Goal: Task Accomplishment & Management: Manage account settings

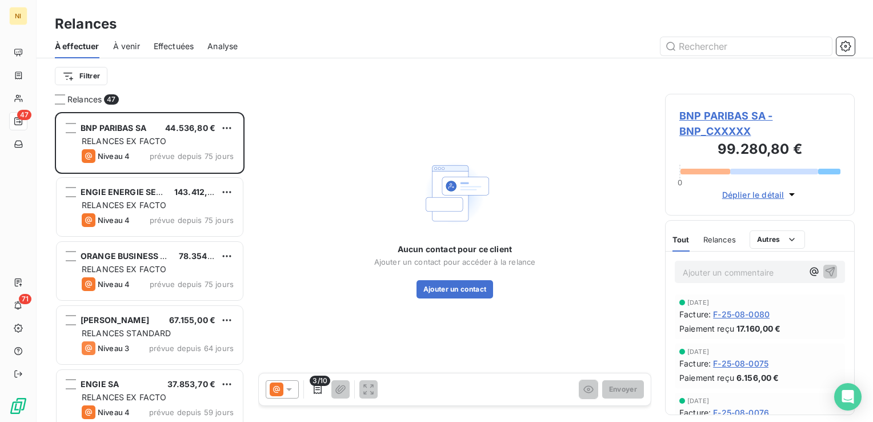
scroll to position [301, 181]
click at [507, 33] on div "Relances" at bounding box center [455, 24] width 836 height 21
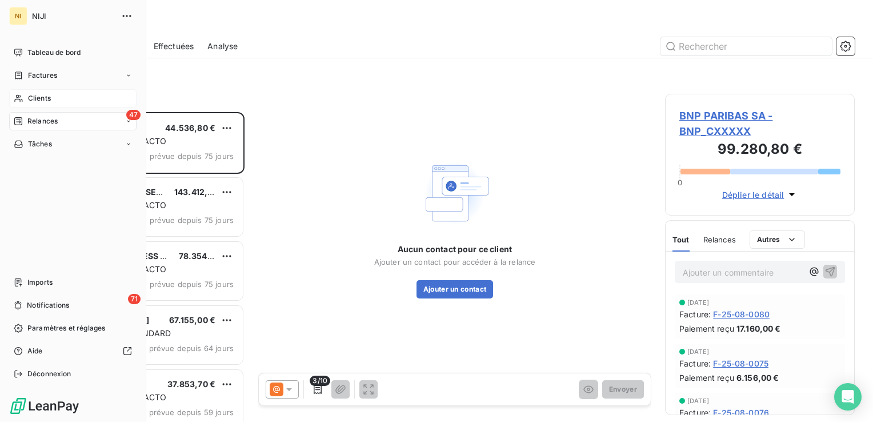
click at [21, 98] on icon at bounding box center [19, 98] width 10 height 9
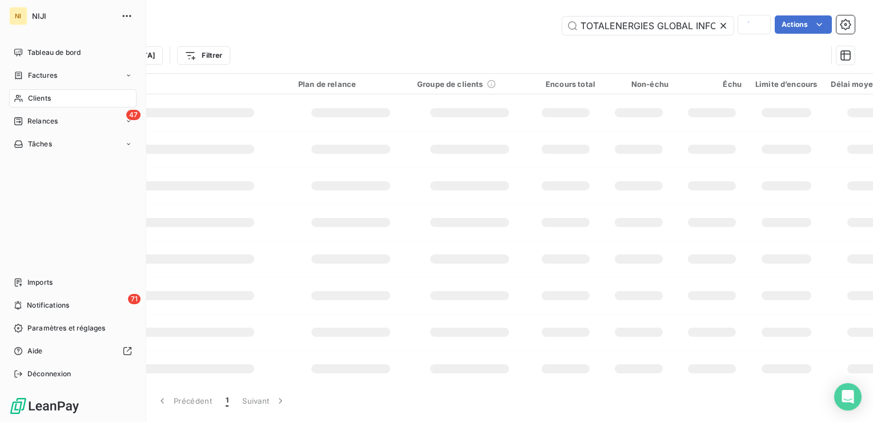
scroll to position [0, 119]
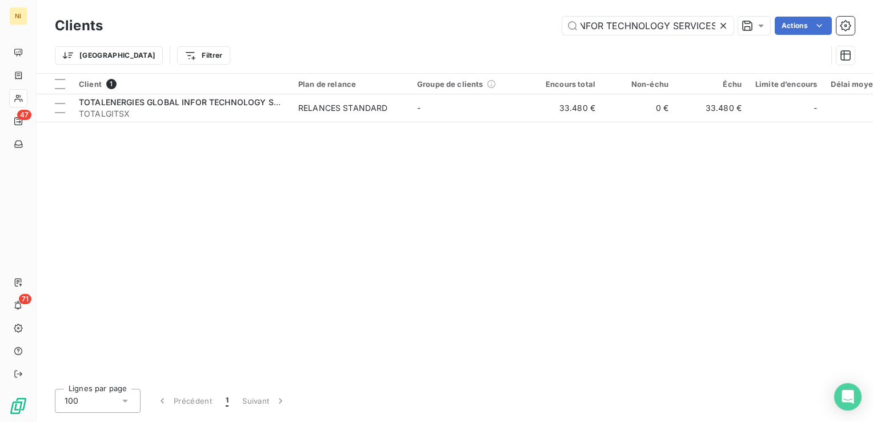
click at [723, 26] on icon at bounding box center [723, 26] width 6 height 6
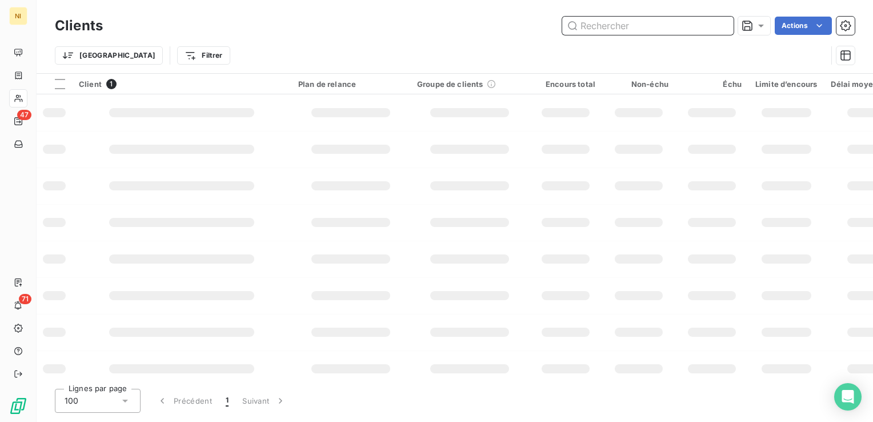
click at [675, 24] on input "text" at bounding box center [647, 26] width 171 height 18
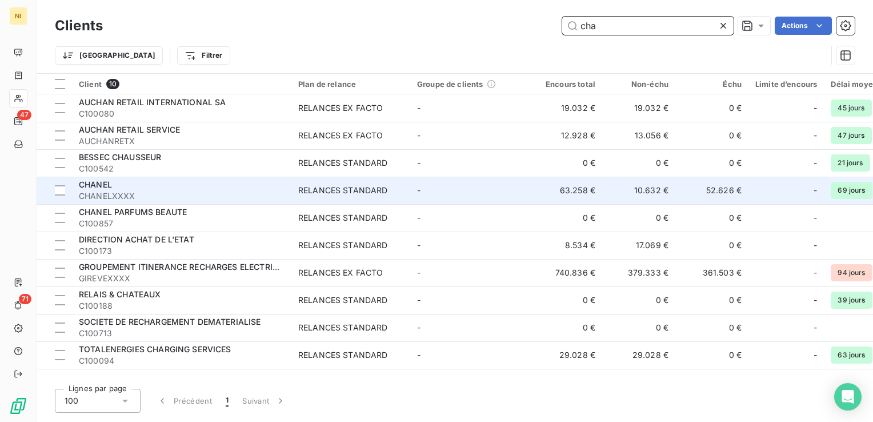
type input "cha"
click at [156, 191] on span "CHANELXXXX" at bounding box center [182, 195] width 206 height 11
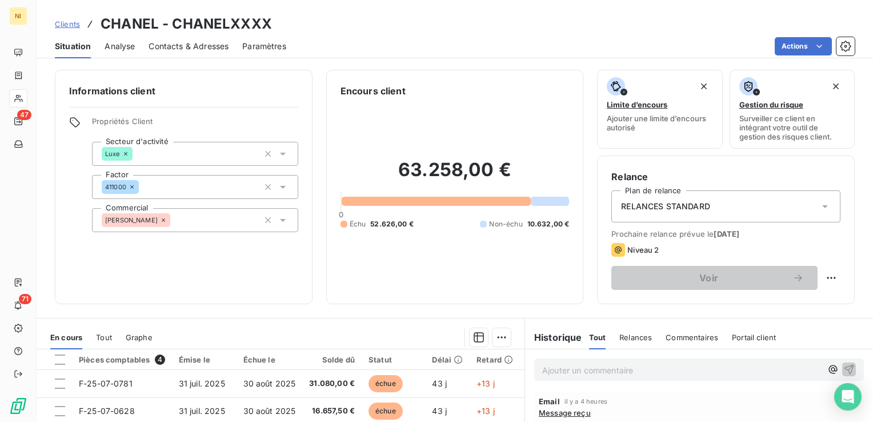
click at [176, 45] on span "Contacts & Adresses" at bounding box center [189, 46] width 80 height 11
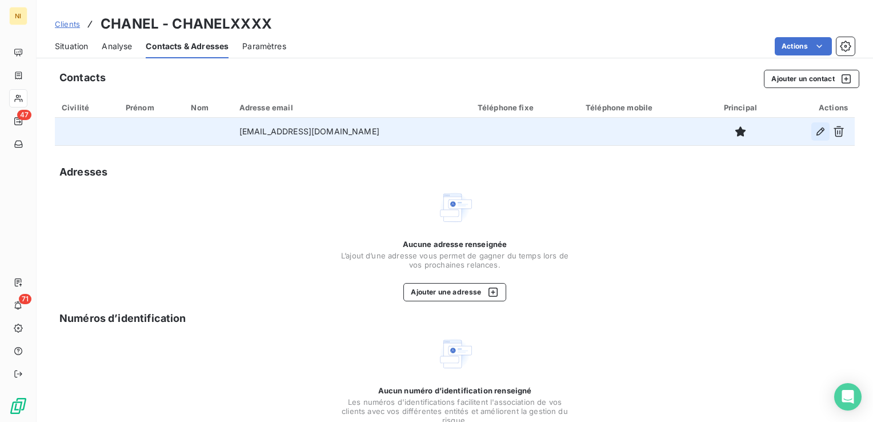
click at [816, 132] on icon "button" at bounding box center [820, 131] width 8 height 8
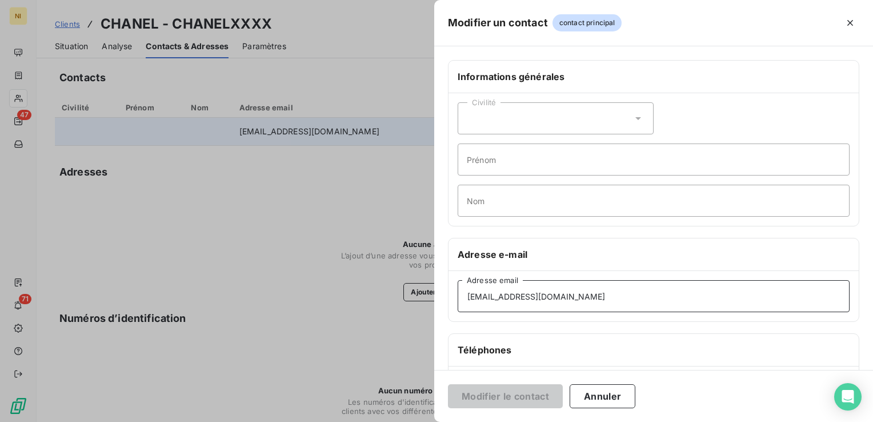
drag, startPoint x: 607, startPoint y: 298, endPoint x: 362, endPoint y: 289, distance: 245.2
click at [362, 421] on div "Modifier un contact contact principal Informations générales Civilité Prénom No…" at bounding box center [436, 422] width 873 height 0
paste input "comptabilite"
type input "[EMAIL_ADDRESS][DOMAIN_NAME]"
click at [530, 398] on button "Modifier le contact" at bounding box center [505, 396] width 115 height 24
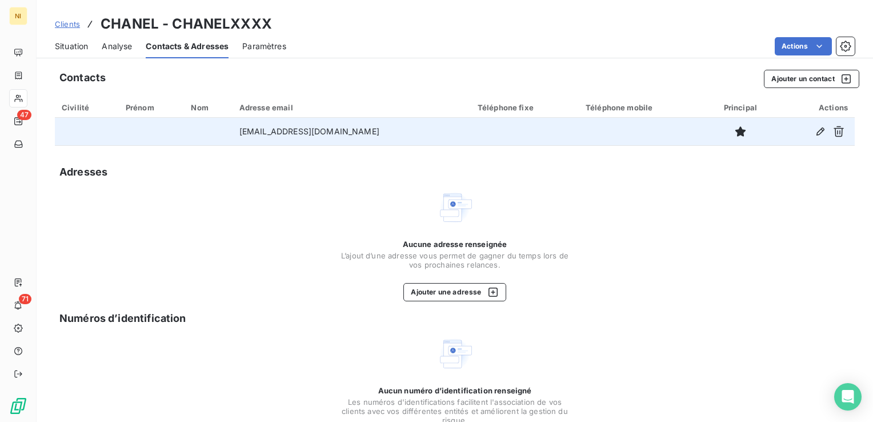
click at [571, 34] on div "Situation Analyse Contacts & Adresses Paramètres Actions" at bounding box center [455, 46] width 836 height 24
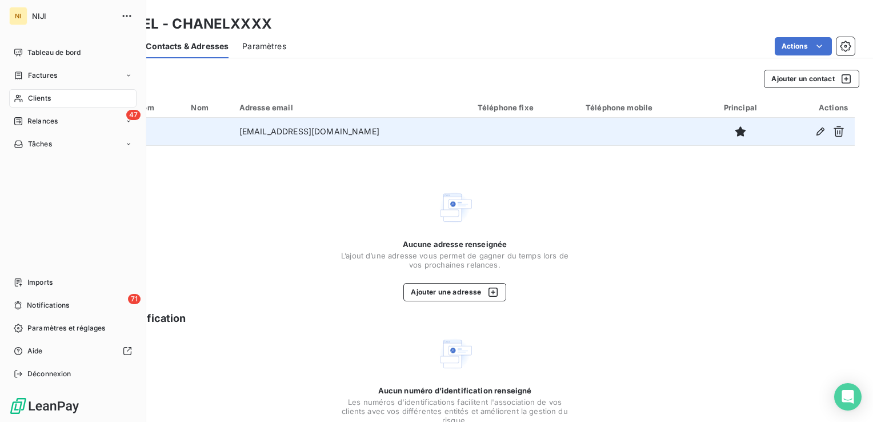
click at [39, 102] on span "Clients" at bounding box center [39, 98] width 23 height 10
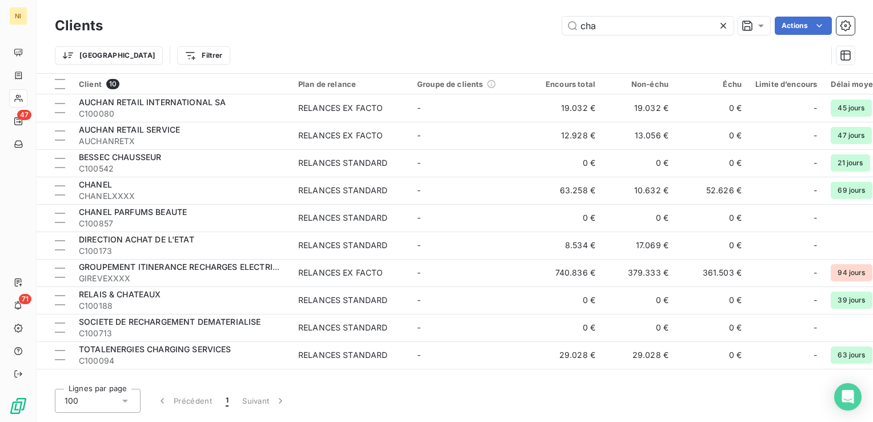
click at [719, 26] on icon at bounding box center [722, 25] width 11 height 11
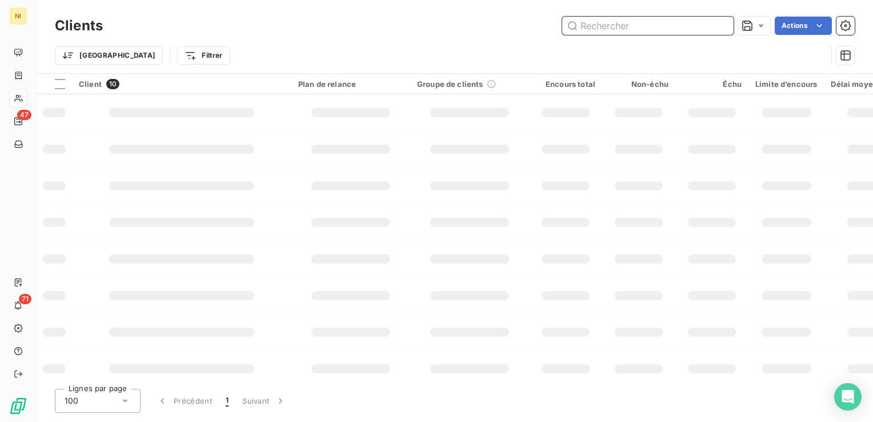
click at [656, 24] on input "text" at bounding box center [647, 26] width 171 height 18
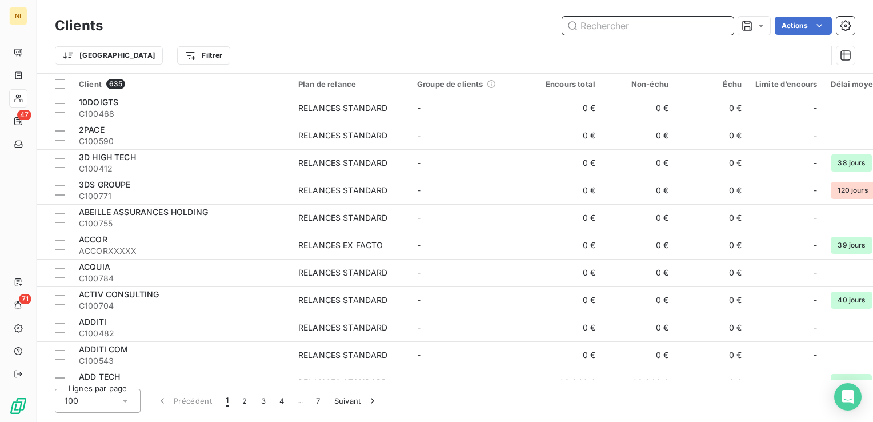
paste input "FRAMATOME ARC"
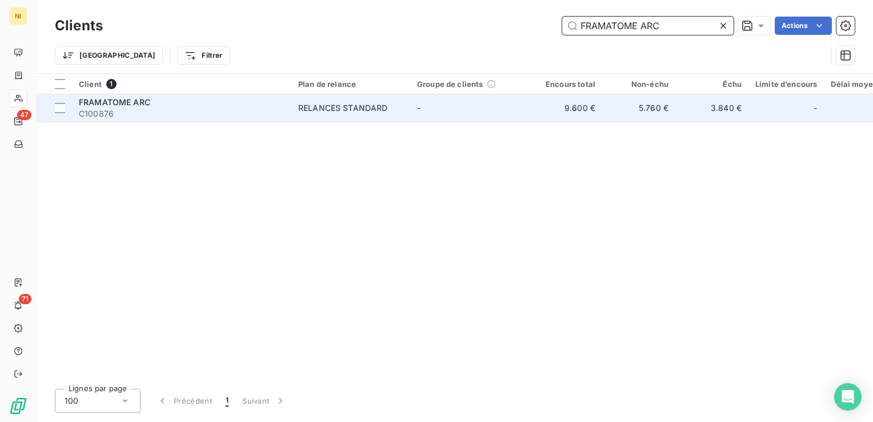
type input "FRAMATOME ARC"
click at [202, 104] on div "FRAMATOME ARC" at bounding box center [182, 102] width 206 height 11
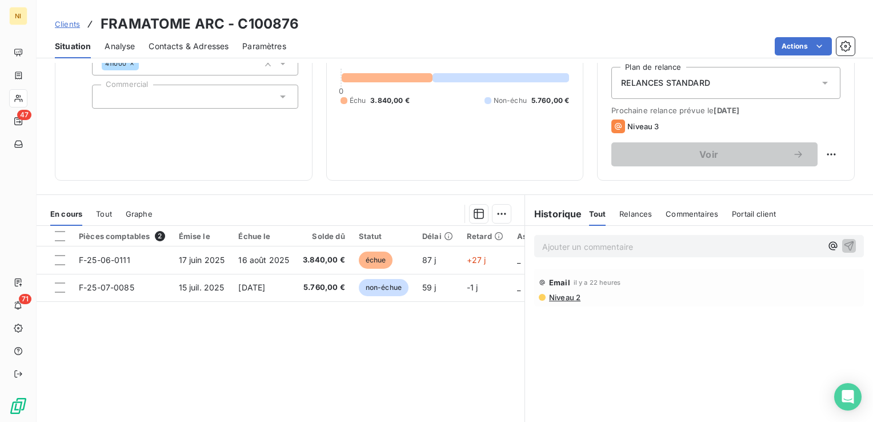
scroll to position [181, 0]
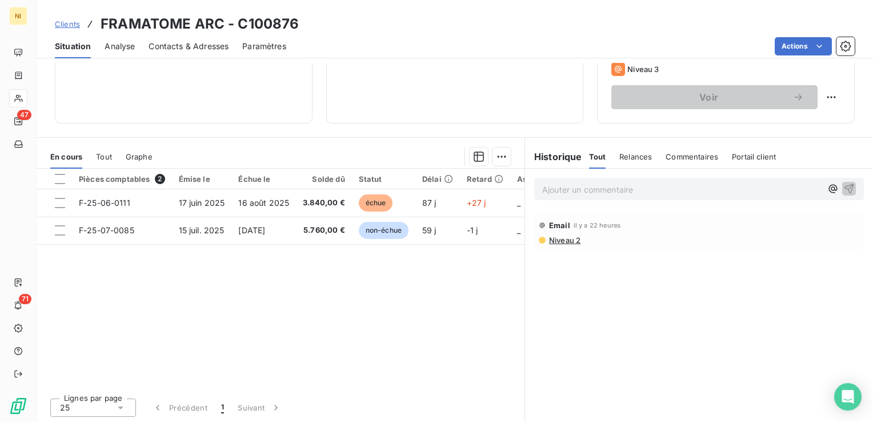
click at [558, 241] on span "Niveau 2" at bounding box center [564, 239] width 33 height 9
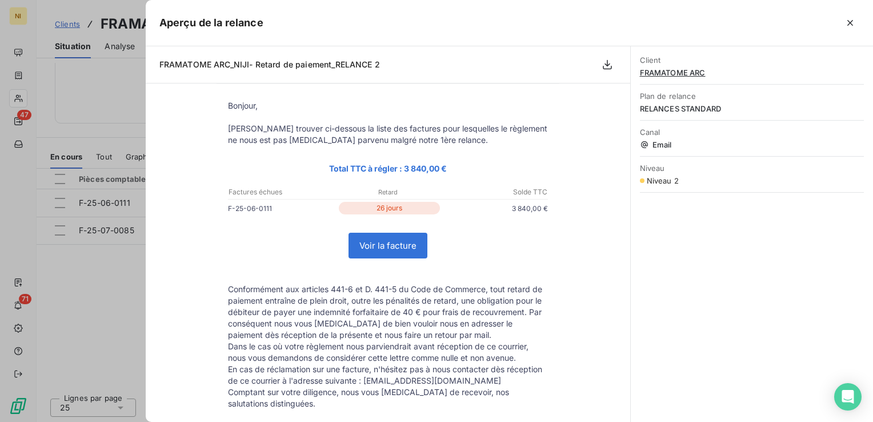
scroll to position [0, 0]
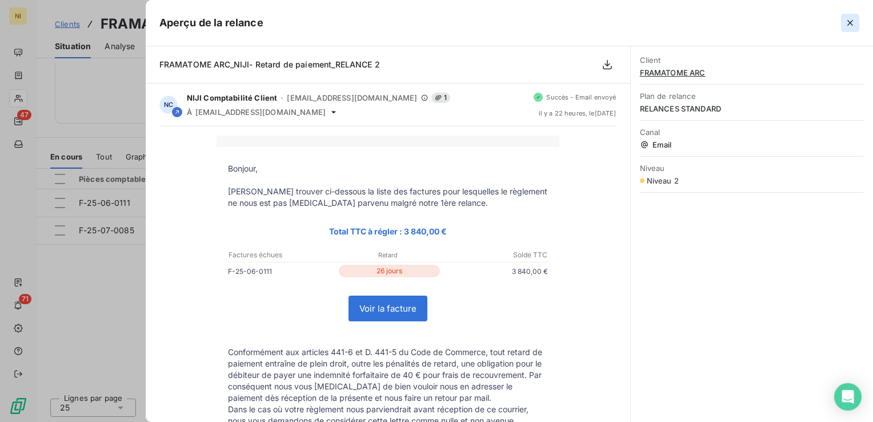
click at [855, 24] on icon "button" at bounding box center [849, 22] width 11 height 11
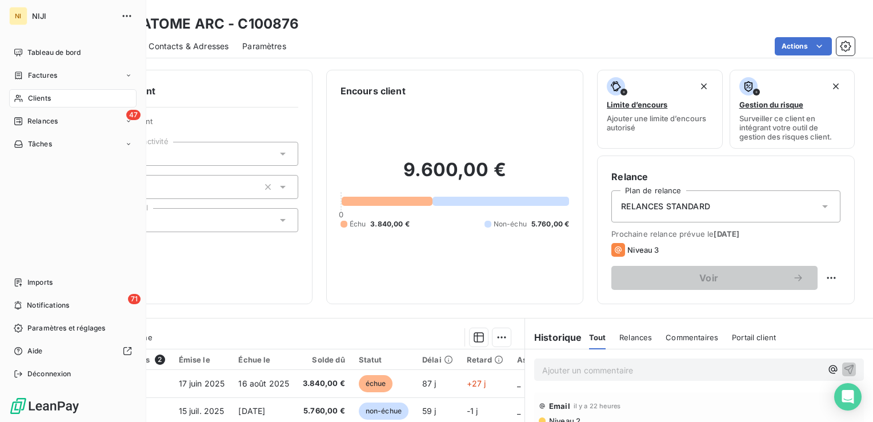
click at [39, 97] on span "Clients" at bounding box center [39, 98] width 23 height 10
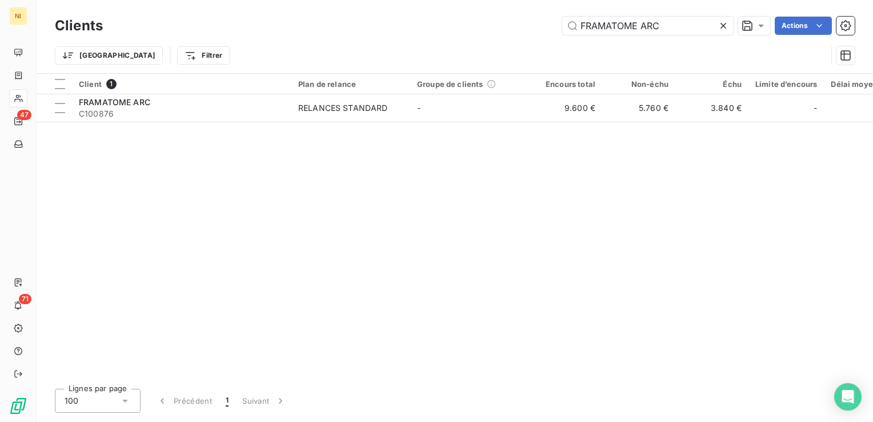
click at [722, 26] on icon at bounding box center [722, 25] width 11 height 11
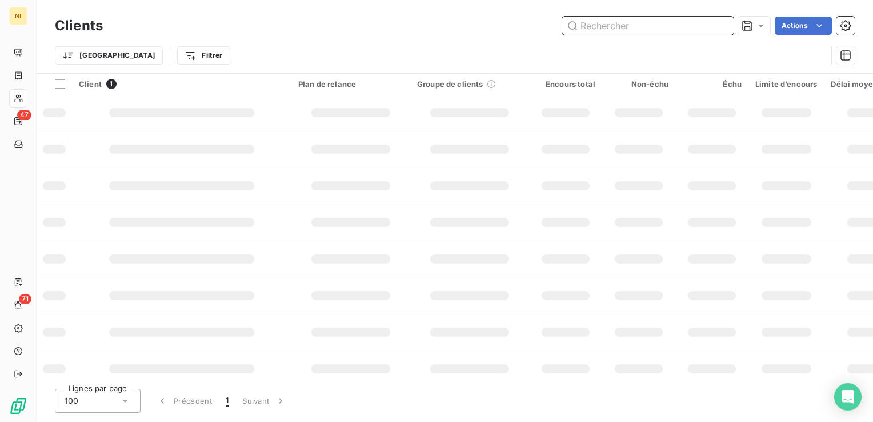
click at [683, 25] on input "text" at bounding box center [647, 26] width 171 height 18
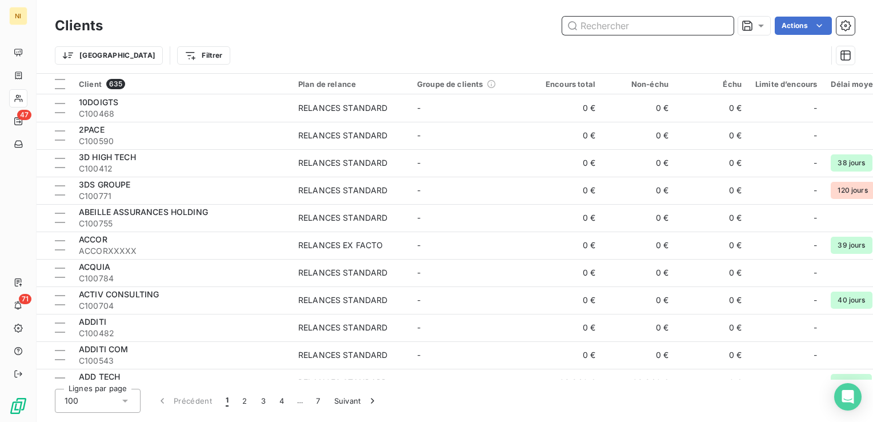
paste input "IMPORELEC"
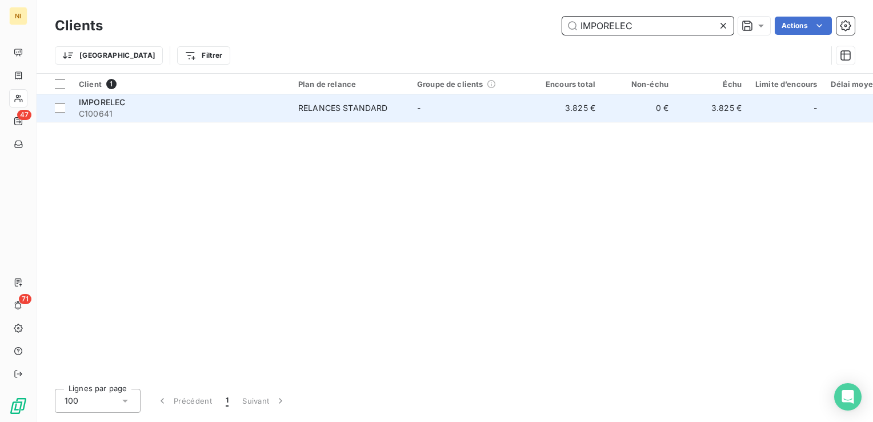
type input "IMPORELEC"
click at [250, 105] on div "IMPORELEC" at bounding box center [182, 102] width 206 height 11
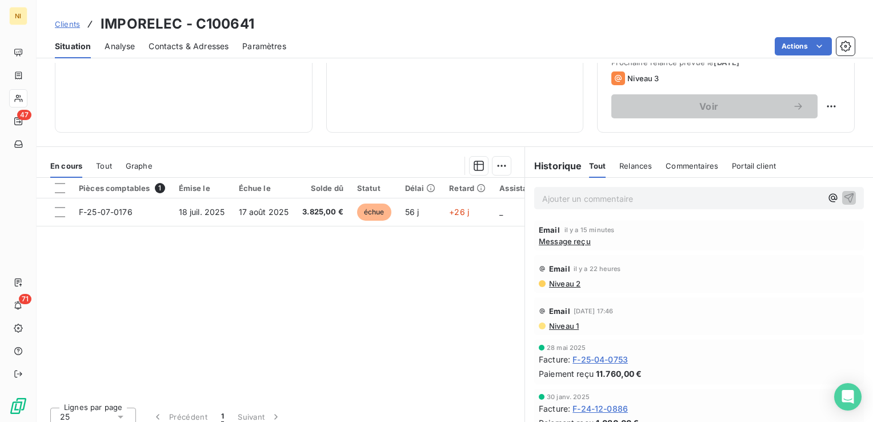
click at [559, 279] on span "Niveau 2" at bounding box center [564, 283] width 33 height 9
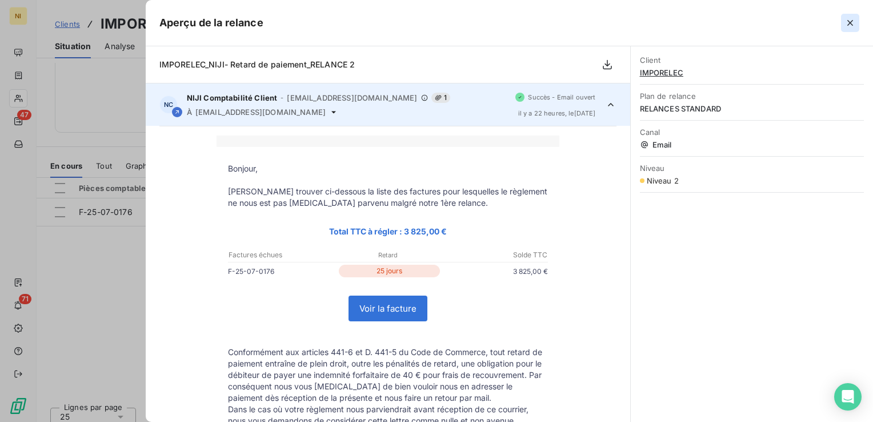
click at [849, 23] on icon "button" at bounding box center [850, 23] width 6 height 6
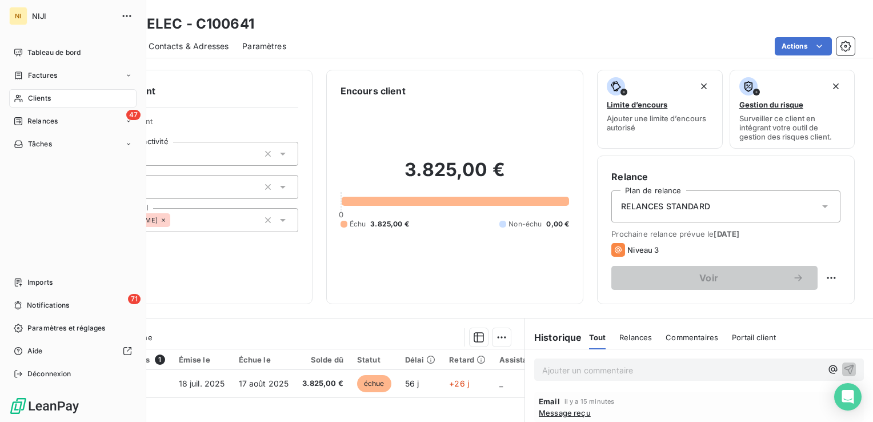
click at [33, 97] on span "Clients" at bounding box center [39, 98] width 23 height 10
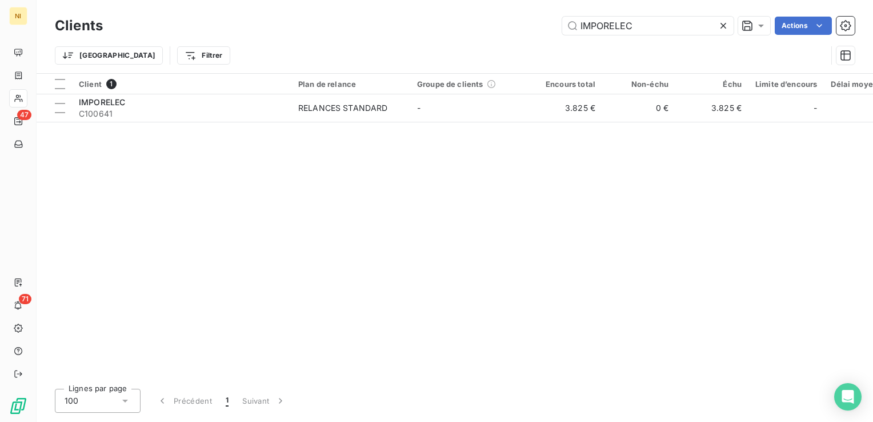
click at [720, 23] on icon at bounding box center [723, 26] width 6 height 6
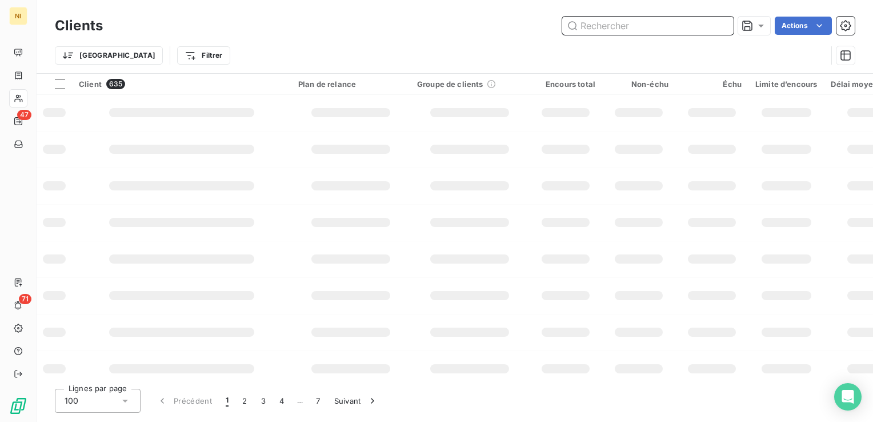
click at [674, 24] on input "text" at bounding box center [647, 26] width 171 height 18
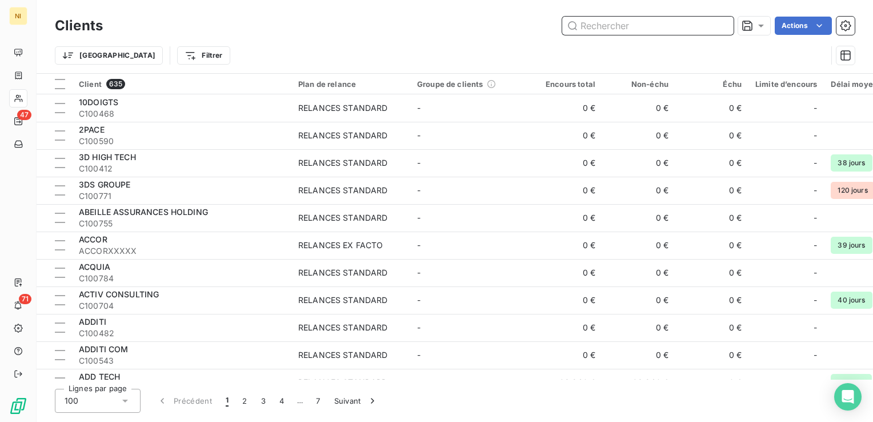
paste input "[PERSON_NAME]"
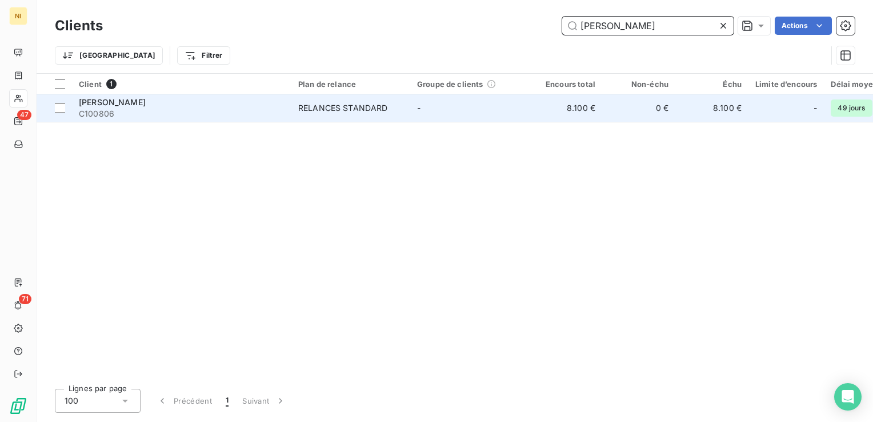
type input "[PERSON_NAME]"
click at [242, 111] on span "C100806" at bounding box center [182, 113] width 206 height 11
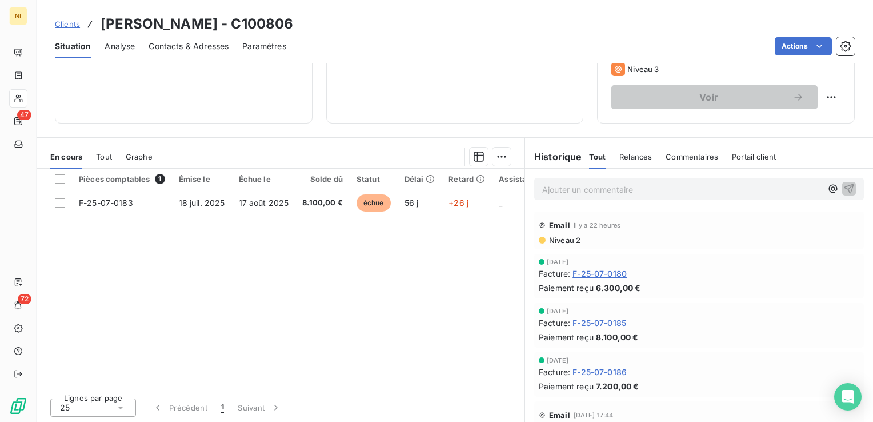
click at [554, 242] on span "Niveau 2" at bounding box center [564, 239] width 33 height 9
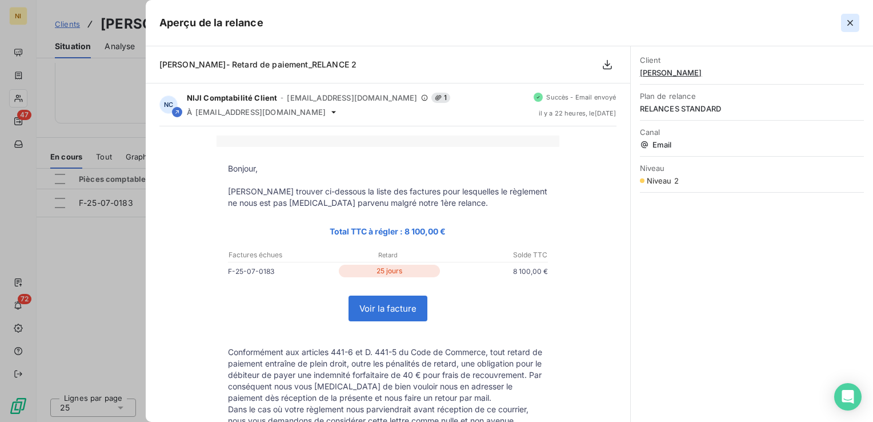
click at [848, 21] on icon "button" at bounding box center [850, 23] width 6 height 6
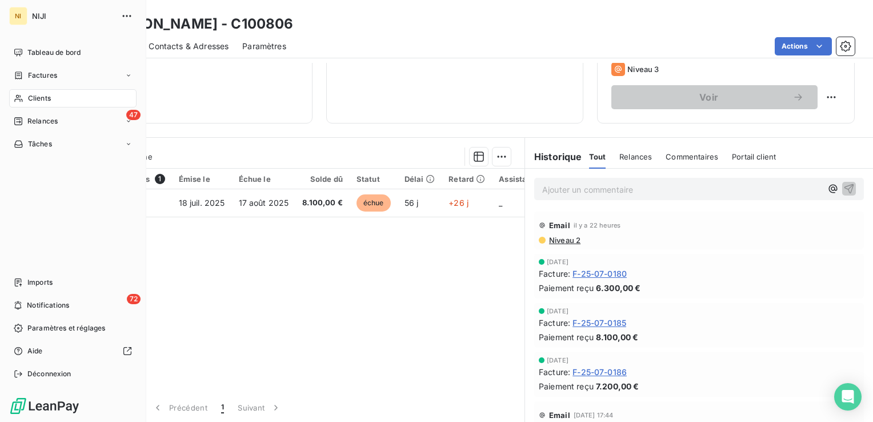
click at [41, 102] on span "Clients" at bounding box center [39, 98] width 23 height 10
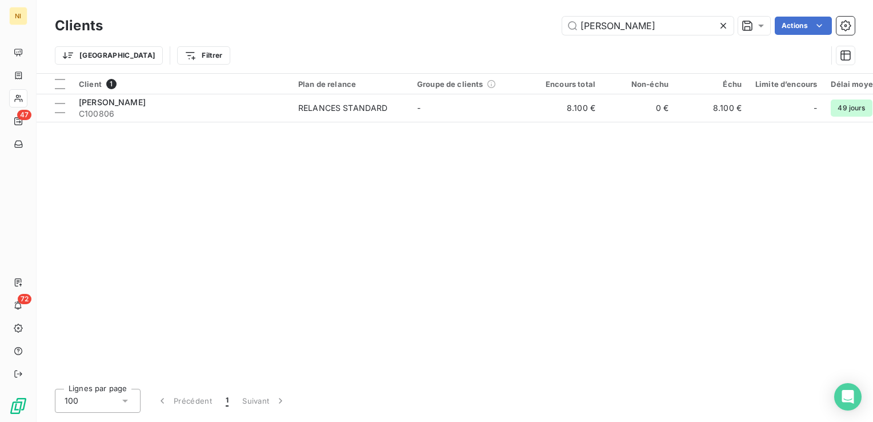
click at [726, 27] on icon at bounding box center [722, 25] width 11 height 11
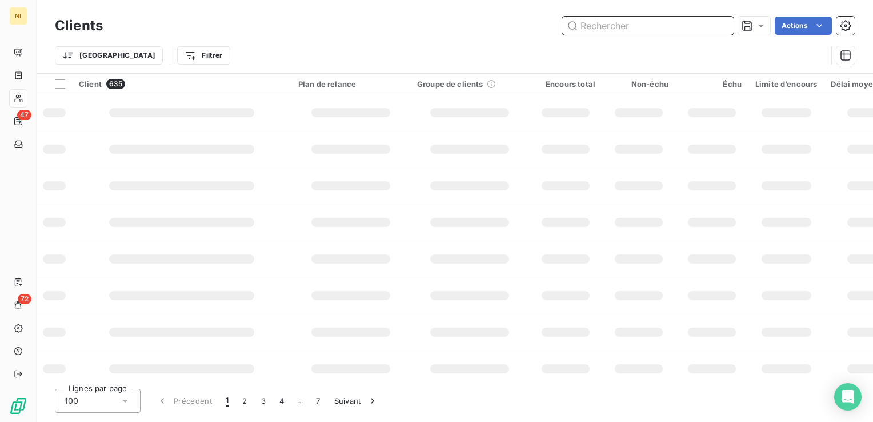
click at [675, 22] on input "text" at bounding box center [647, 26] width 171 height 18
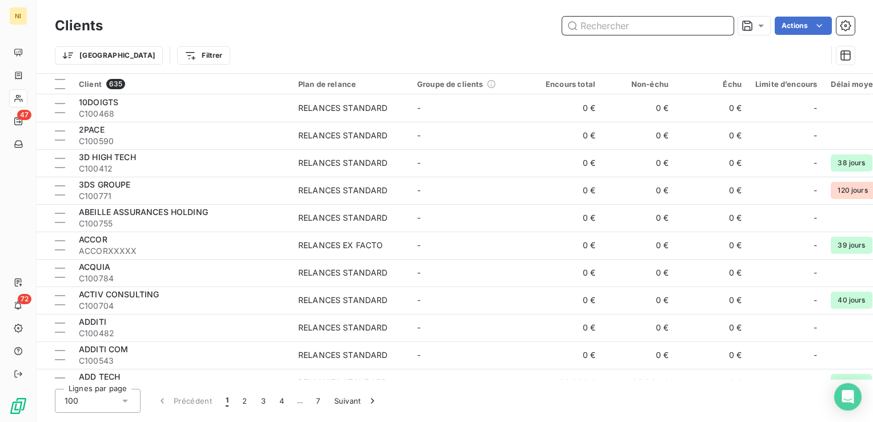
paste input "SMOVENGO"
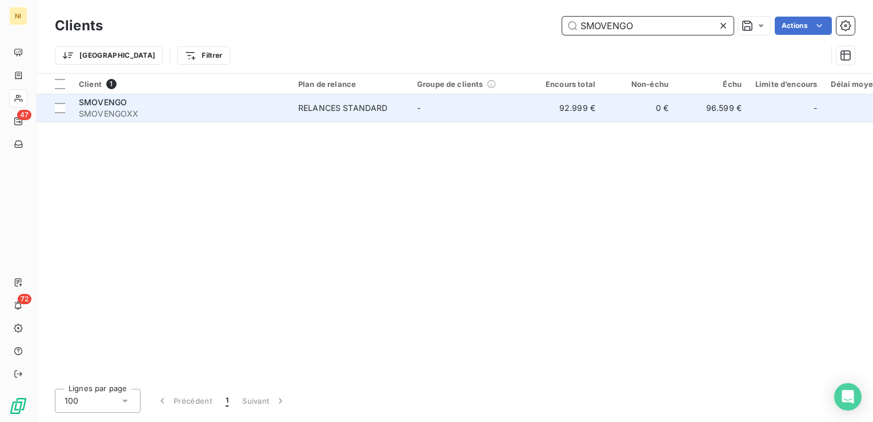
type input "SMOVENGO"
click at [302, 106] on div "RELANCES STANDARD" at bounding box center [343, 107] width 90 height 11
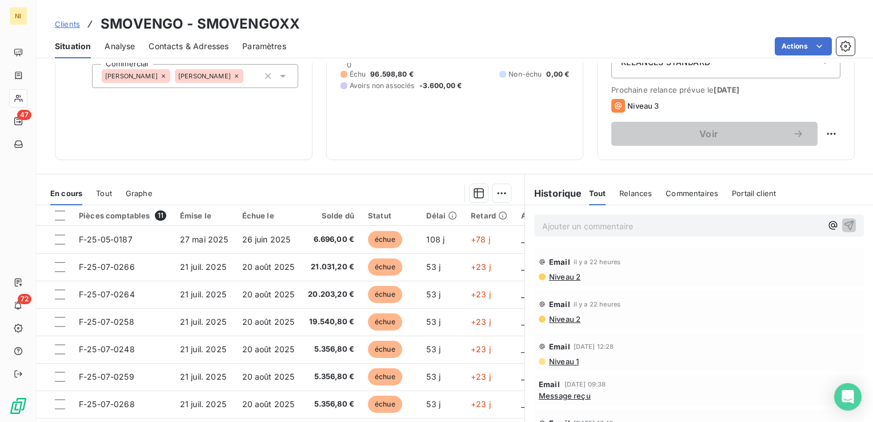
scroll to position [123, 0]
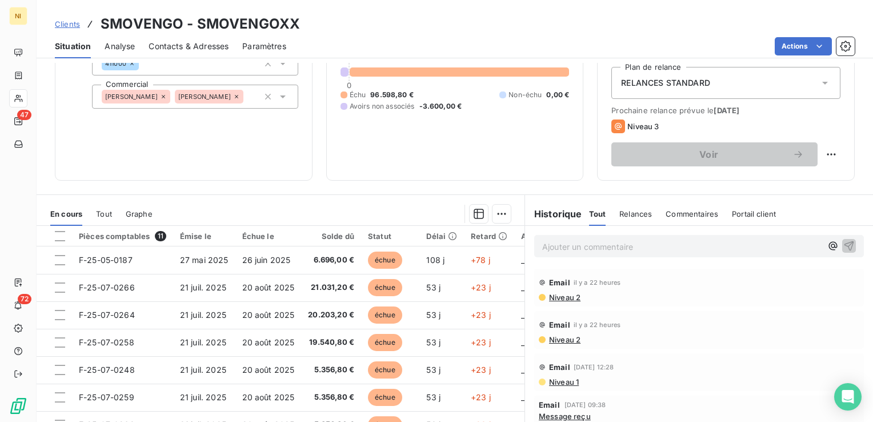
click at [548, 294] on span "Niveau 2" at bounding box center [564, 296] width 33 height 9
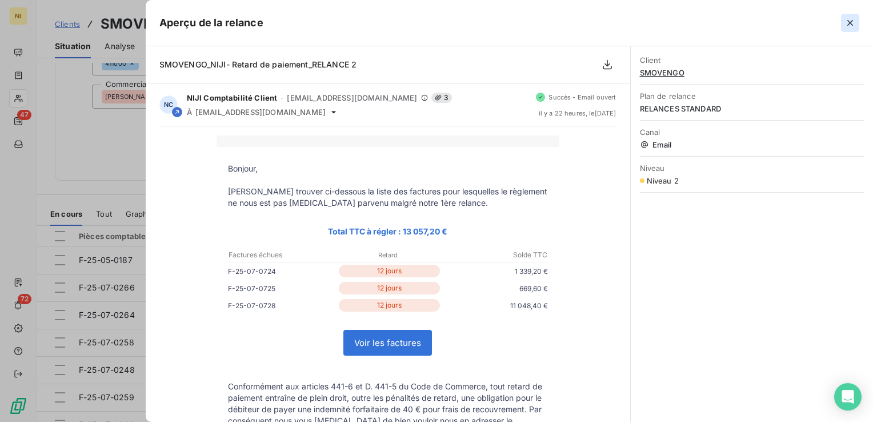
click at [848, 22] on icon "button" at bounding box center [849, 22] width 11 height 11
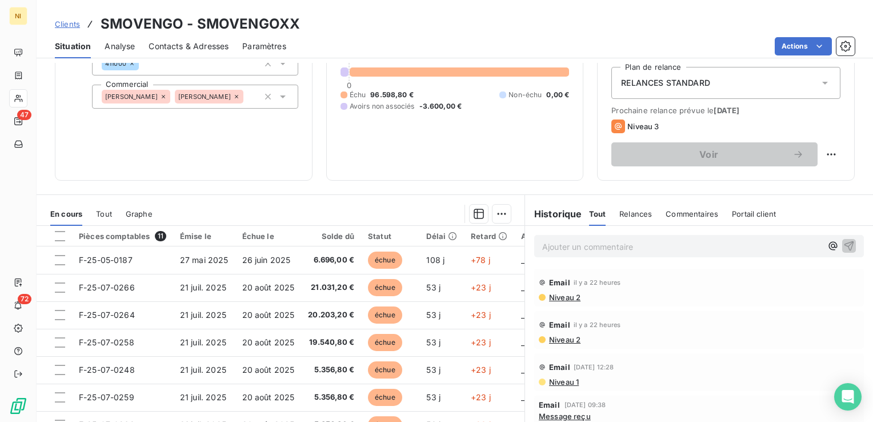
click at [550, 342] on span "Niveau 2" at bounding box center [564, 339] width 33 height 9
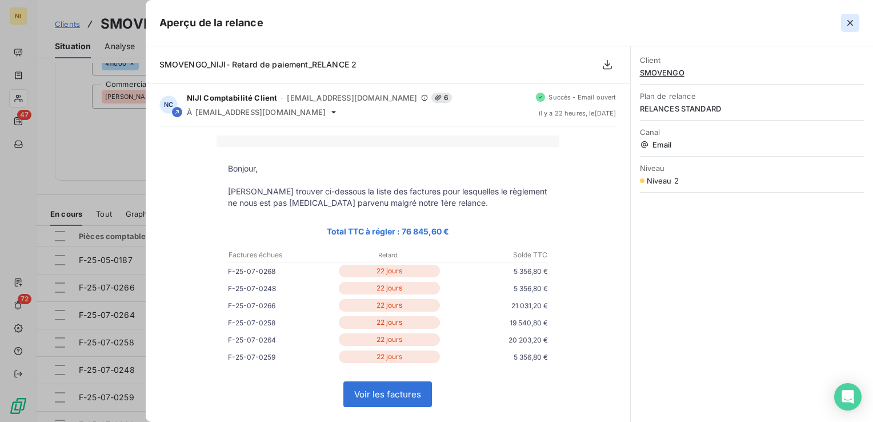
click at [848, 24] on icon "button" at bounding box center [849, 22] width 11 height 11
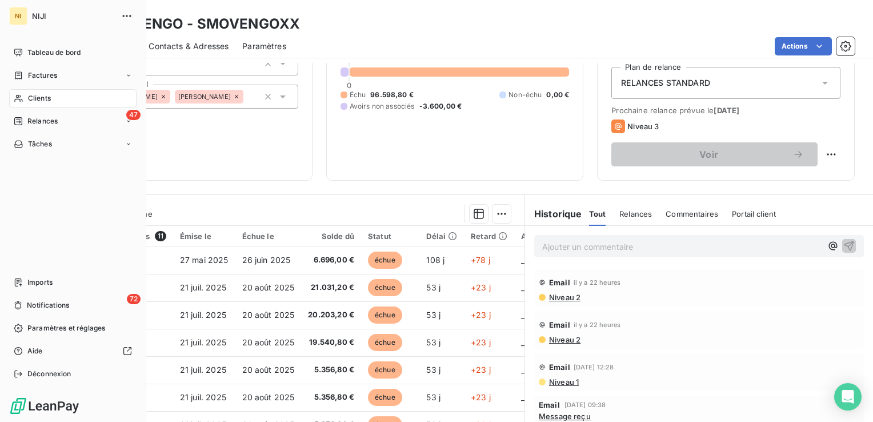
click at [49, 96] on span "Clients" at bounding box center [39, 98] width 23 height 10
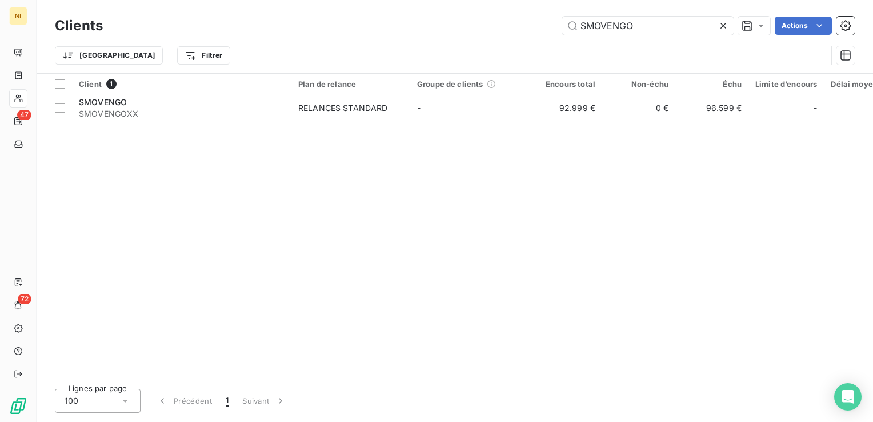
click at [722, 26] on icon at bounding box center [723, 26] width 6 height 6
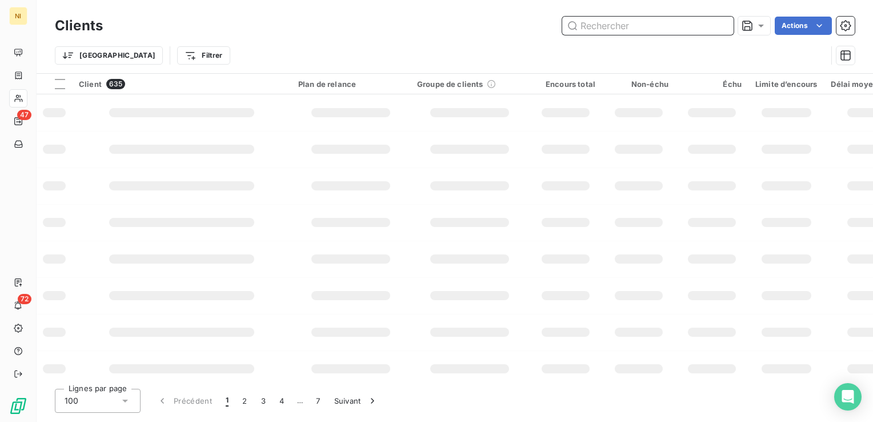
click at [667, 26] on input "text" at bounding box center [647, 26] width 171 height 18
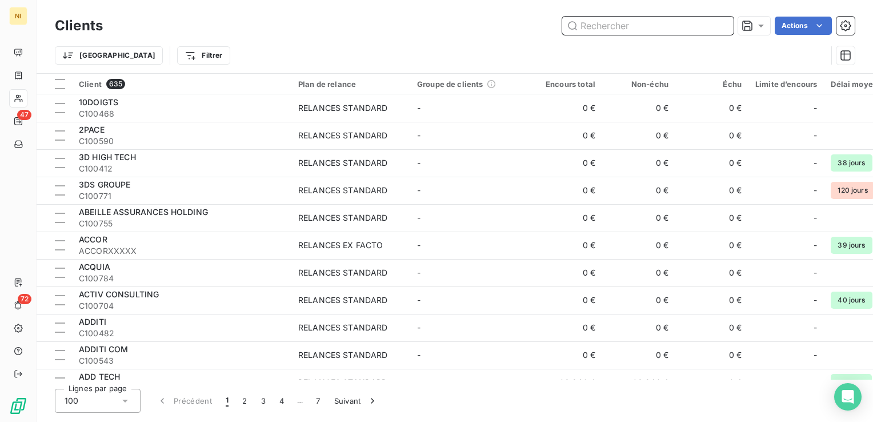
paste input "AKUITEO"
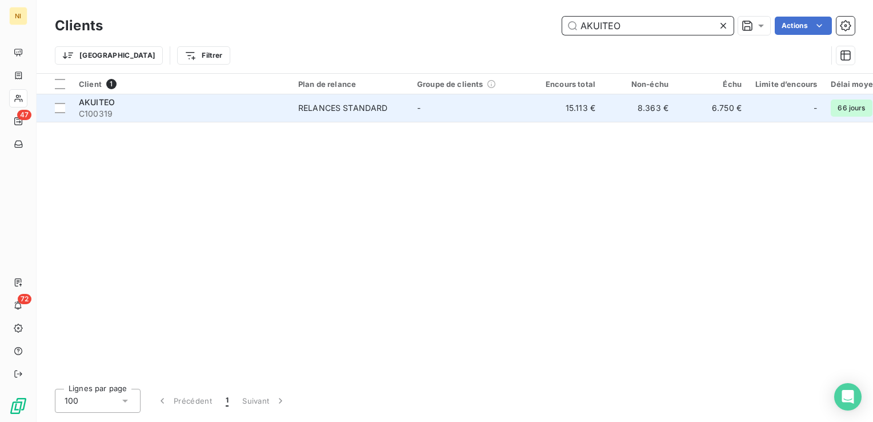
type input "AKUITEO"
click at [322, 109] on div "RELANCES STANDARD" at bounding box center [343, 107] width 90 height 11
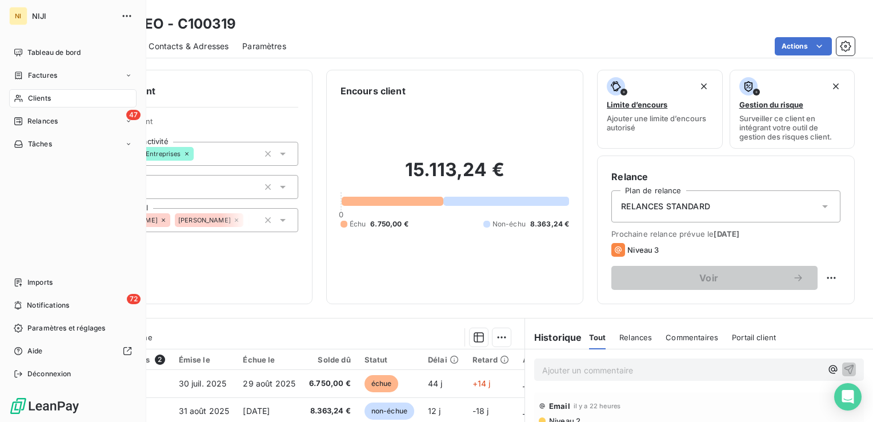
click at [49, 97] on span "Clients" at bounding box center [39, 98] width 23 height 10
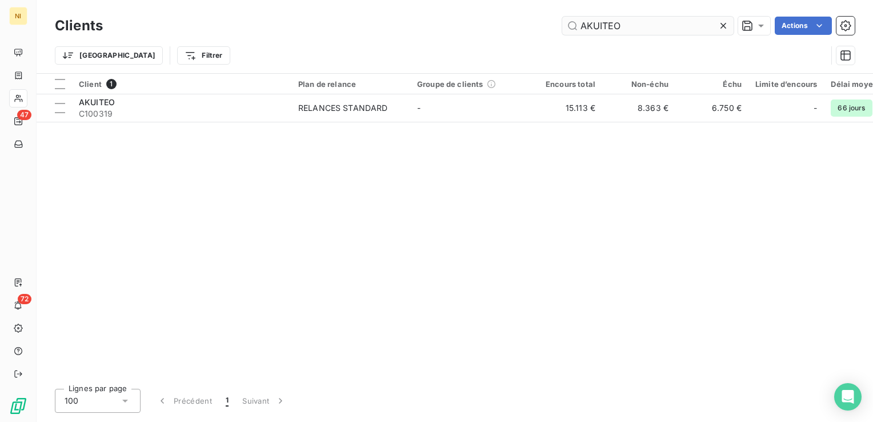
click at [723, 28] on icon at bounding box center [722, 25] width 11 height 11
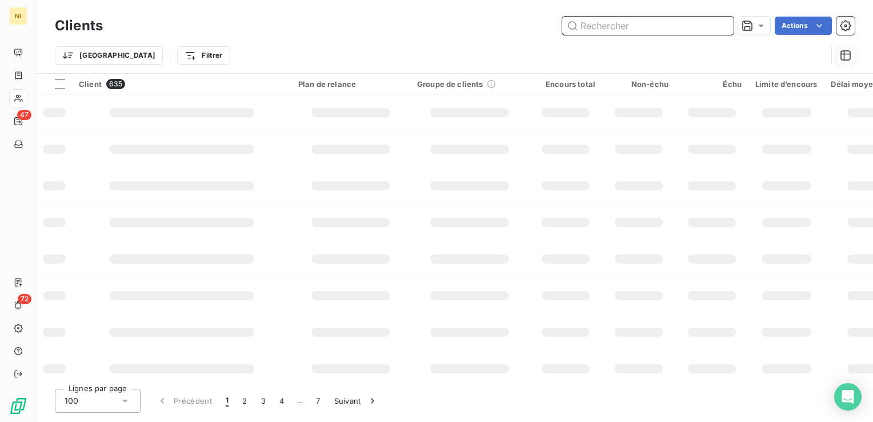
click at [663, 29] on input "text" at bounding box center [647, 26] width 171 height 18
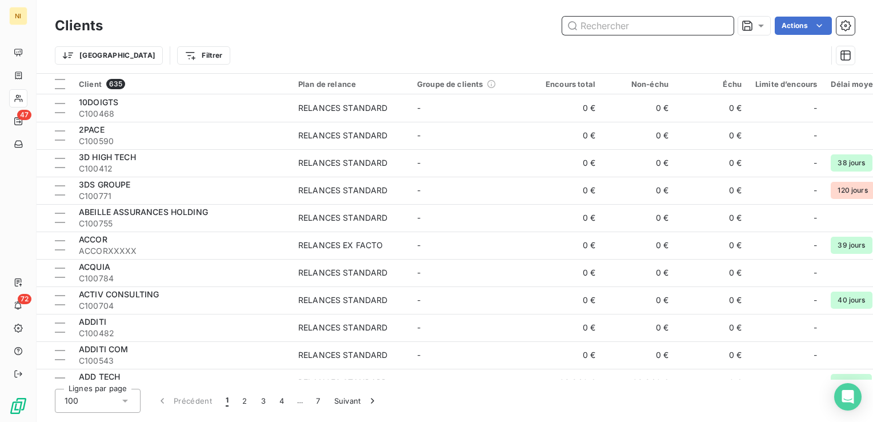
paste input "CULTURA"
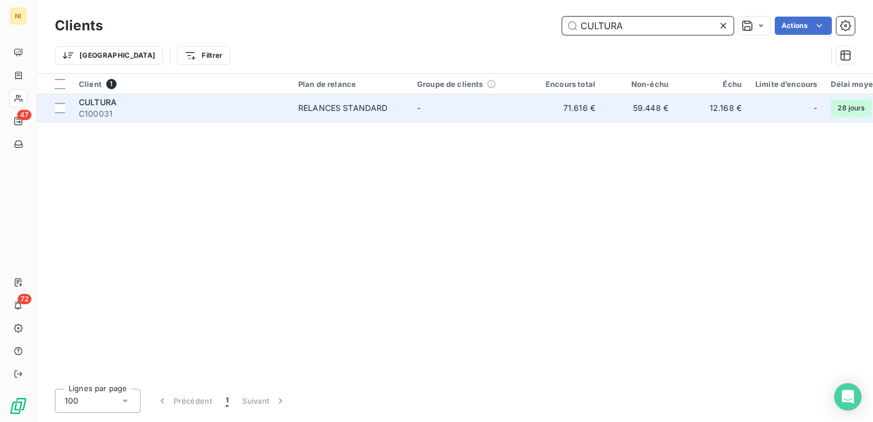
type input "CULTURA"
click at [348, 110] on div "RELANCES STANDARD" at bounding box center [343, 107] width 90 height 11
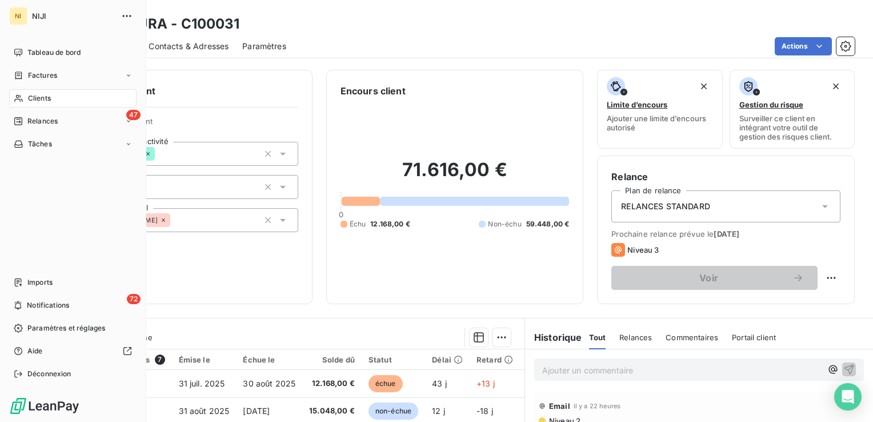
click at [39, 96] on span "Clients" at bounding box center [39, 98] width 23 height 10
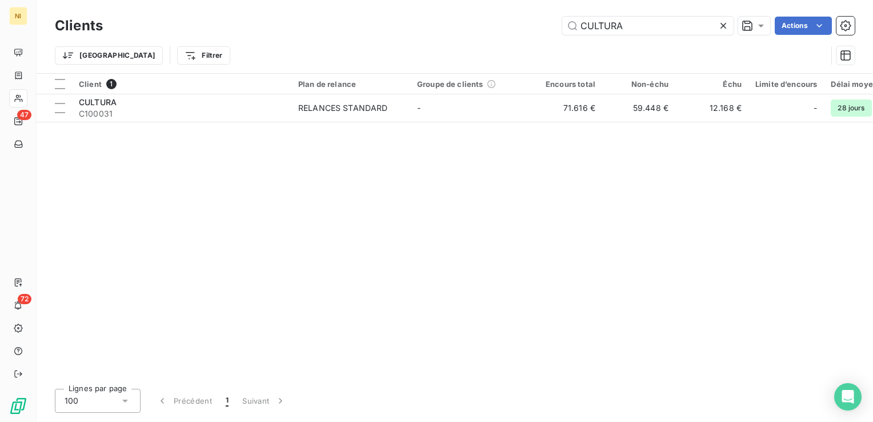
click at [727, 23] on icon at bounding box center [722, 25] width 11 height 11
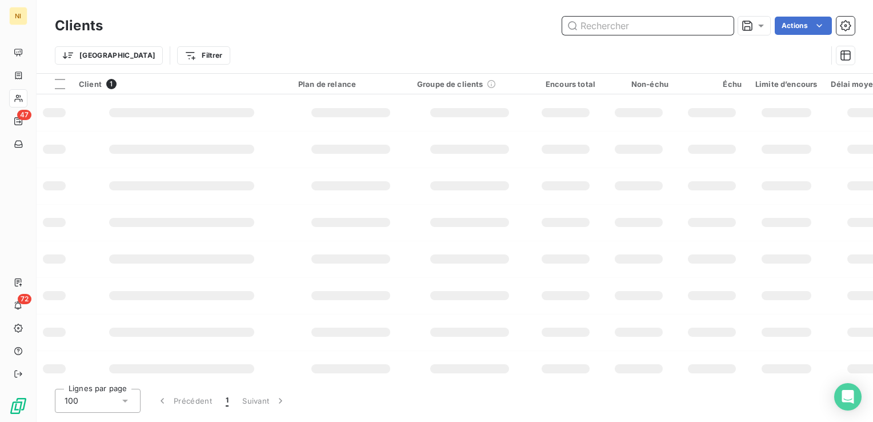
click at [673, 29] on input "text" at bounding box center [647, 26] width 171 height 18
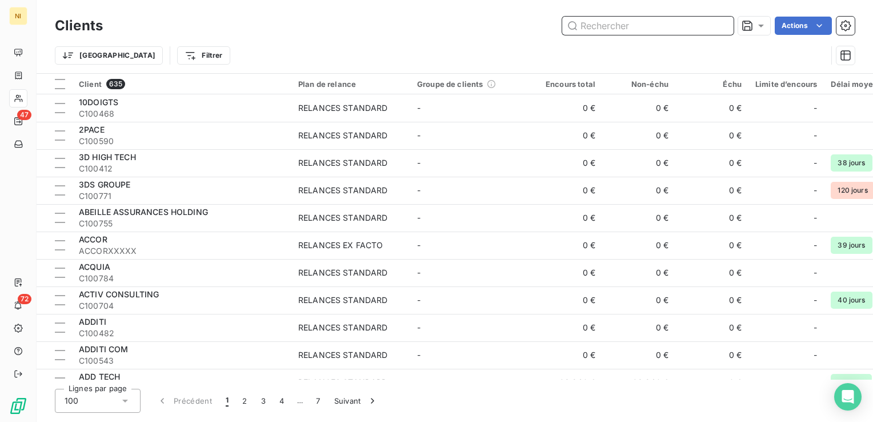
paste input "CULTURA"
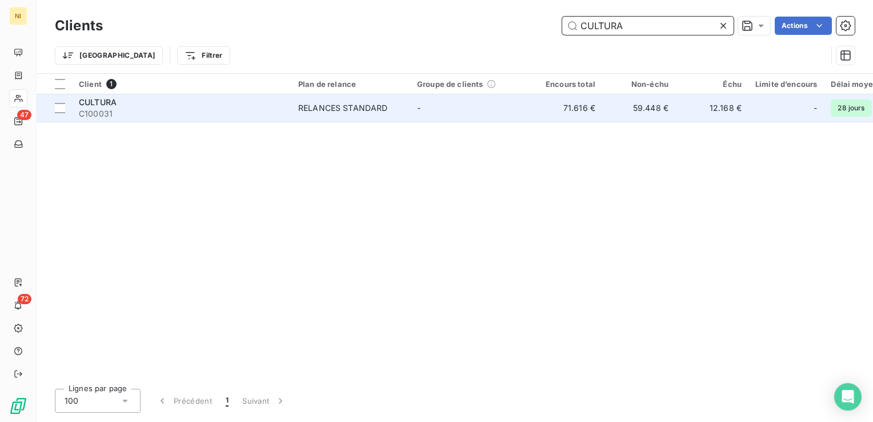
type input "CULTURA"
click at [298, 104] on div "RELANCES STANDARD" at bounding box center [343, 107] width 90 height 11
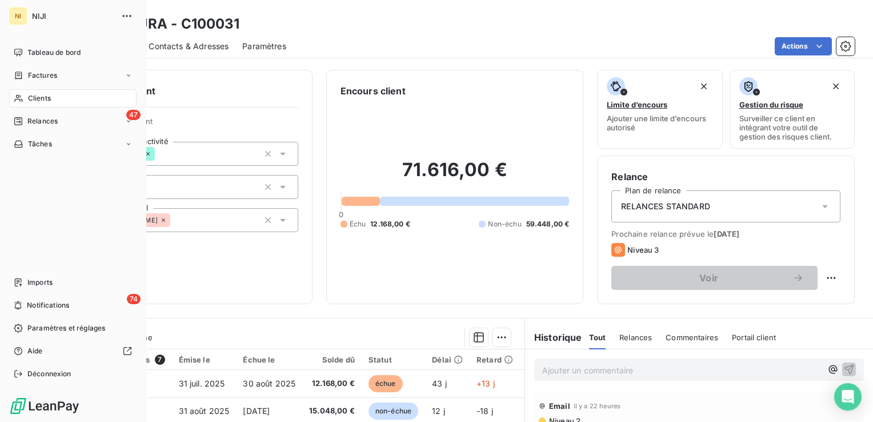
click at [38, 98] on span "Clients" at bounding box center [39, 98] width 23 height 10
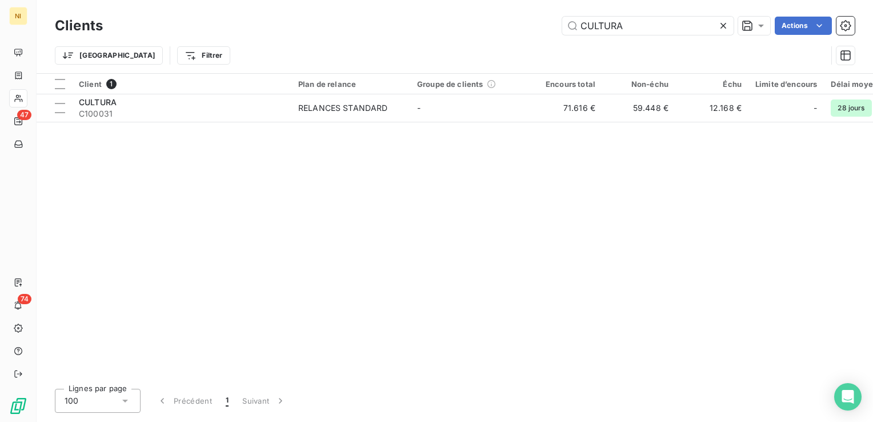
click at [723, 28] on icon at bounding box center [722, 25] width 11 height 11
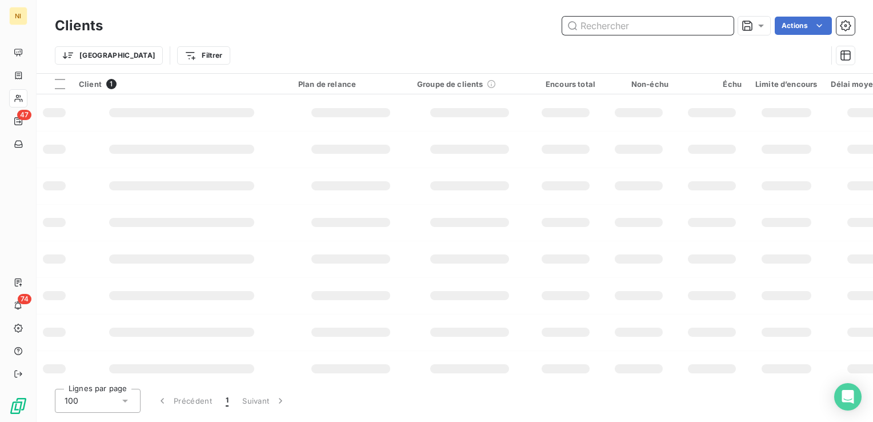
click at [676, 27] on input "text" at bounding box center [647, 26] width 171 height 18
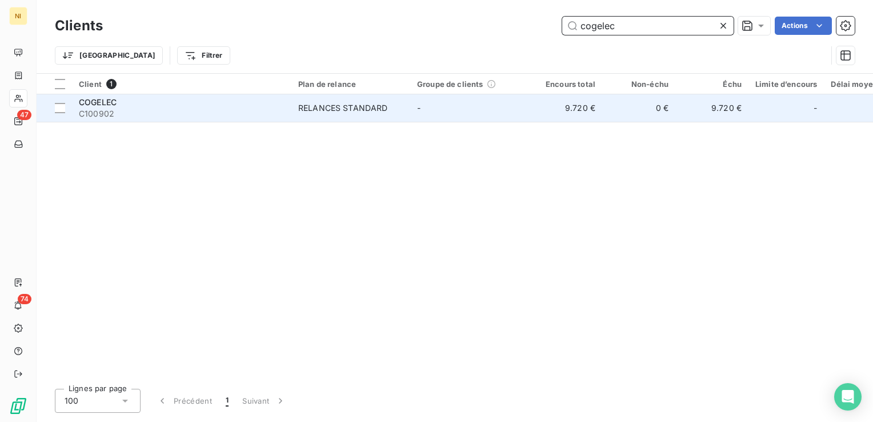
type input "cogelec"
click at [393, 103] on span "RELANCES STANDARD" at bounding box center [350, 107] width 105 height 11
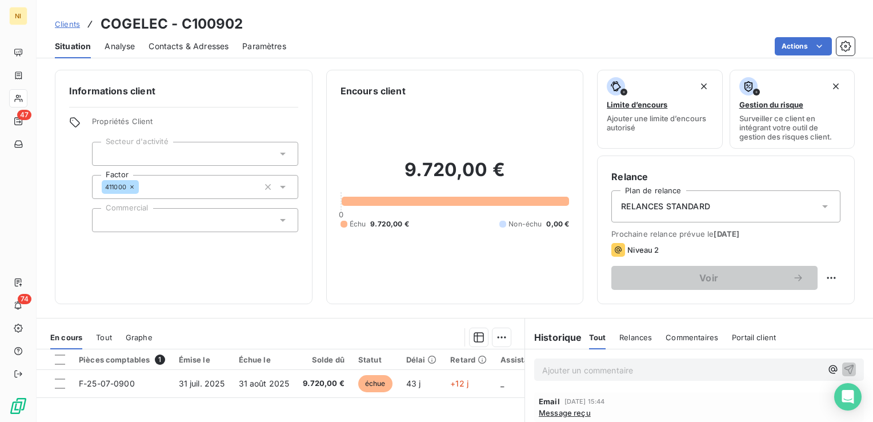
click at [592, 33] on div "Clients COGELEC - C100902" at bounding box center [455, 24] width 836 height 21
click at [171, 42] on span "Contacts & Adresses" at bounding box center [189, 46] width 80 height 11
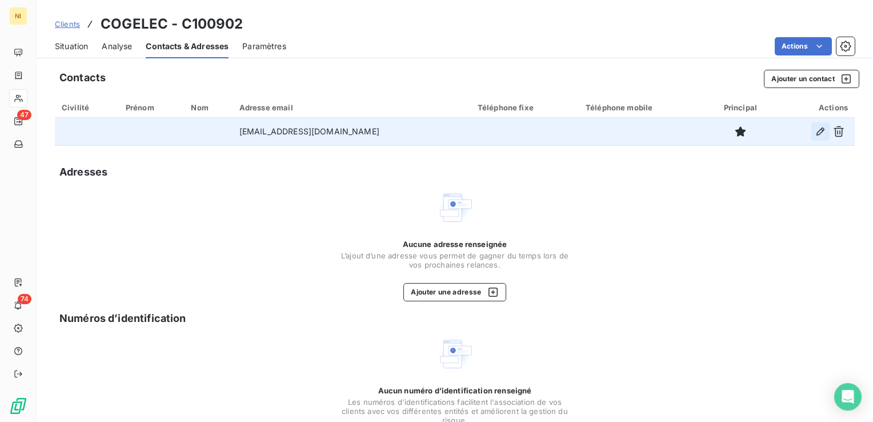
click at [815, 129] on icon "button" at bounding box center [820, 131] width 11 height 11
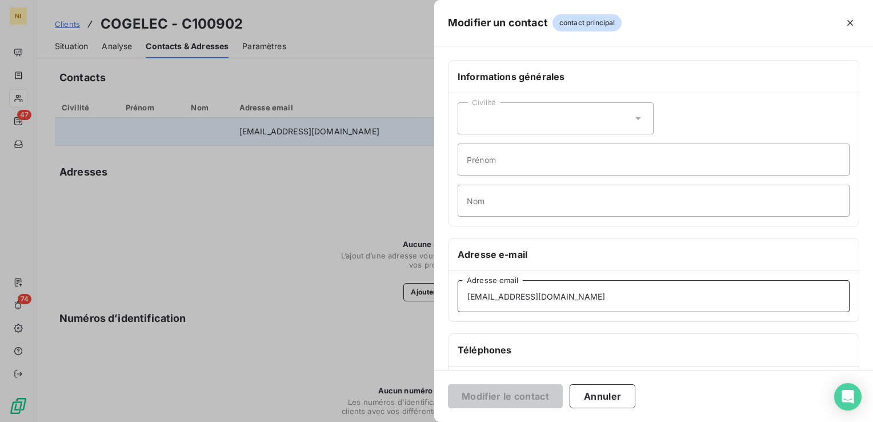
drag, startPoint x: 539, startPoint y: 296, endPoint x: 443, endPoint y: 291, distance: 96.1
click at [444, 291] on div "Informations générales Civilité Prénom Nom Adresse e-mail [EMAIL_ADDRESS][DOMAI…" at bounding box center [653, 313] width 439 height 507
paste input "cdeveau@intratone"
type input "[EMAIL_ADDRESS][DOMAIN_NAME]"
click at [526, 396] on button "Modifier le contact" at bounding box center [505, 396] width 115 height 24
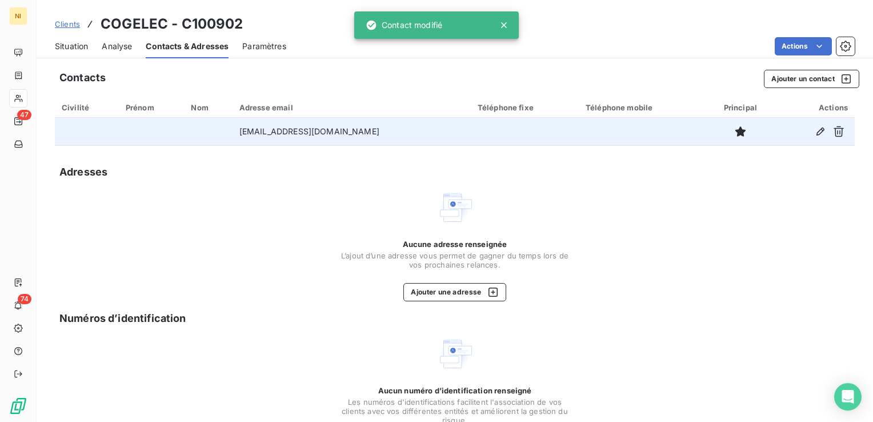
click at [643, 191] on div "Aucune adresse renseignée L’ajout d’une adresse vous permet de gagner du temps …" at bounding box center [455, 245] width 800 height 112
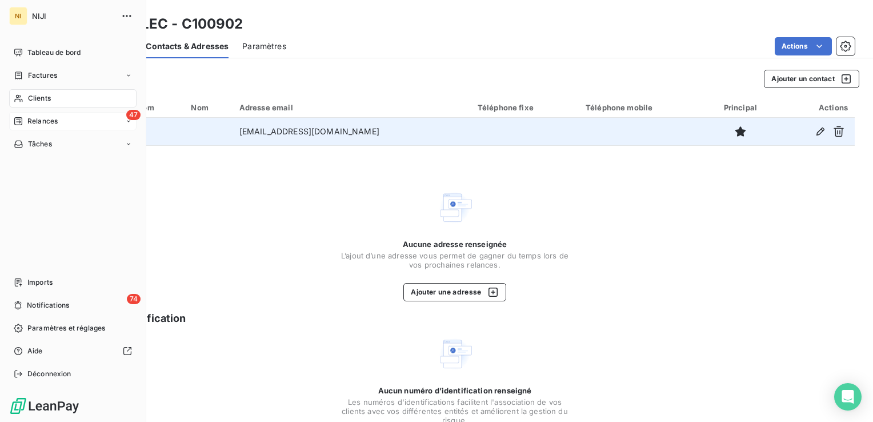
click at [39, 115] on div "47 Relances" at bounding box center [72, 121] width 127 height 18
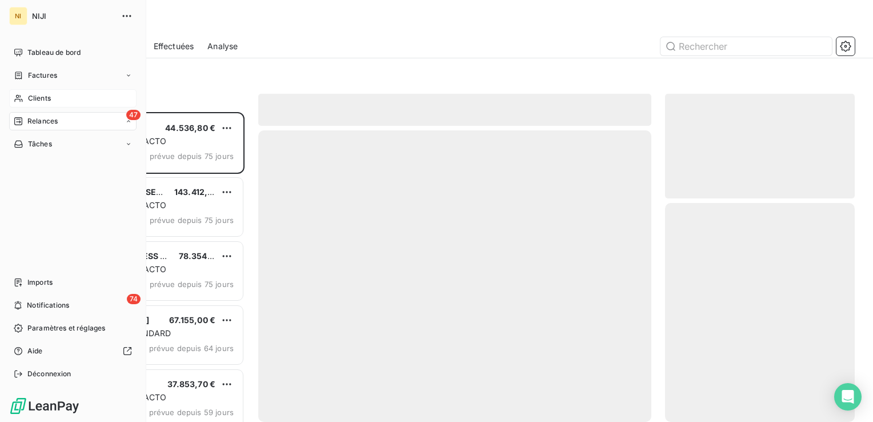
scroll to position [301, 181]
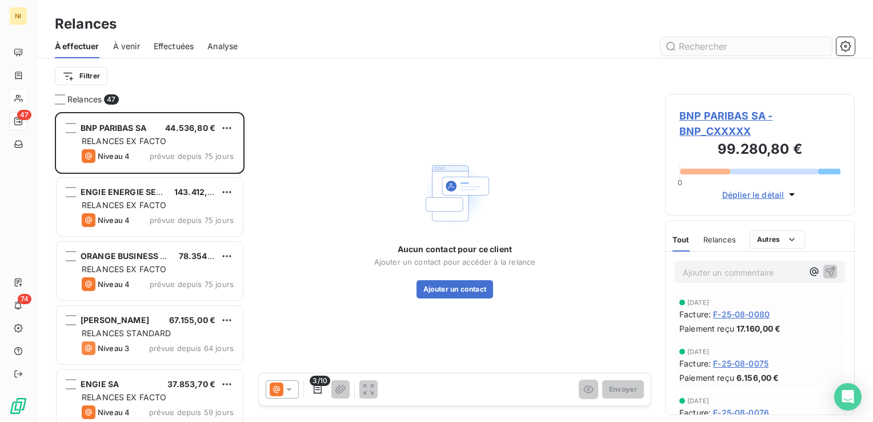
click at [765, 48] on input "text" at bounding box center [745, 46] width 171 height 18
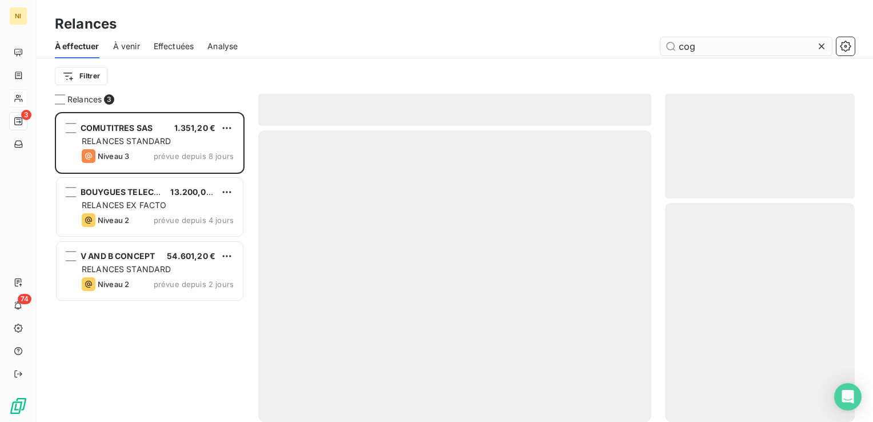
scroll to position [301, 181]
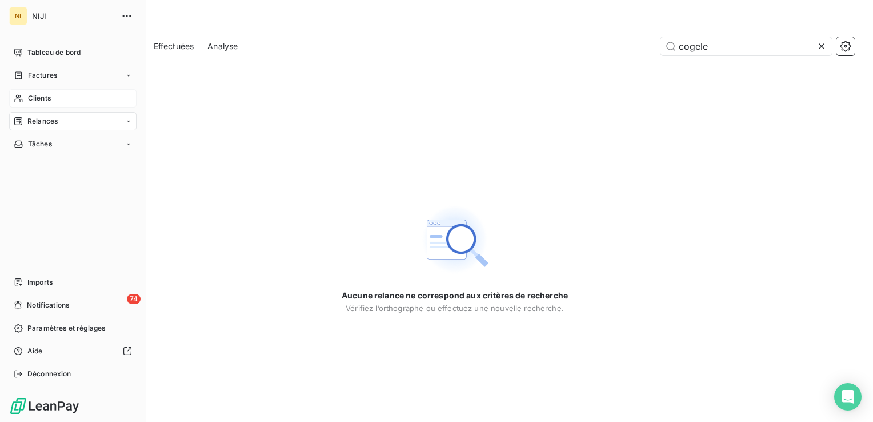
type input "cogele"
click at [39, 97] on span "Clients" at bounding box center [39, 98] width 23 height 10
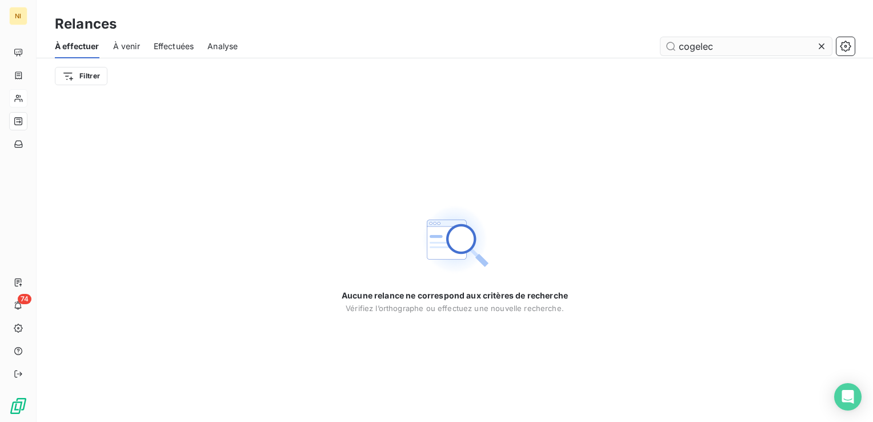
type input "cogelec"
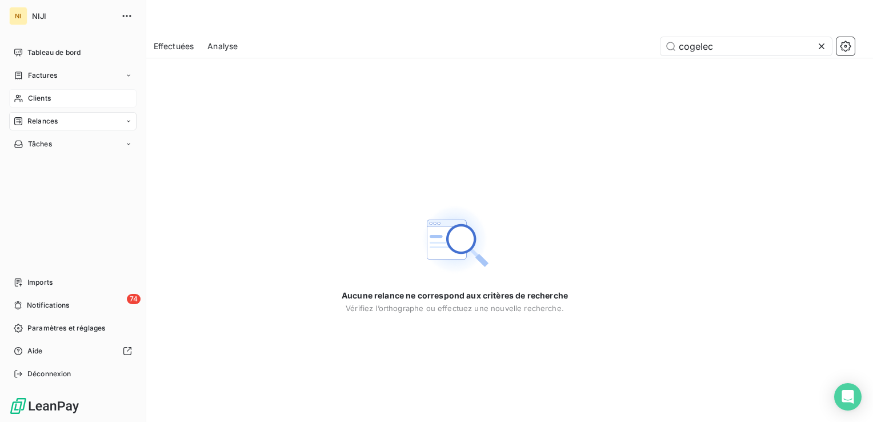
click at [31, 96] on span "Clients" at bounding box center [39, 98] width 23 height 10
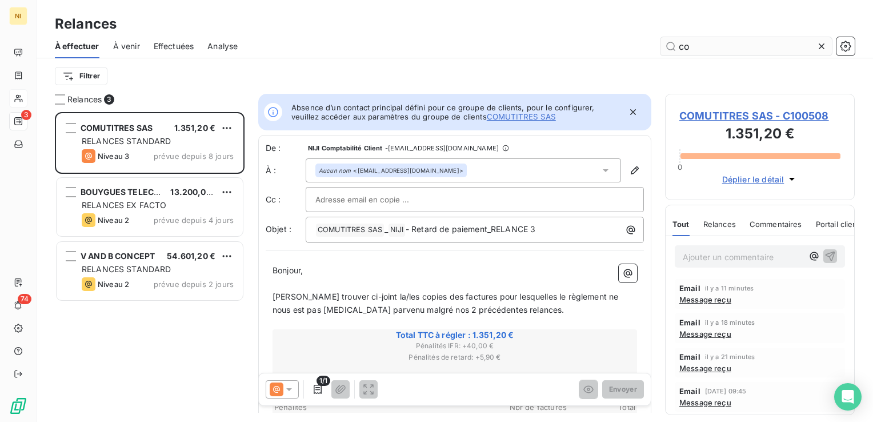
scroll to position [301, 181]
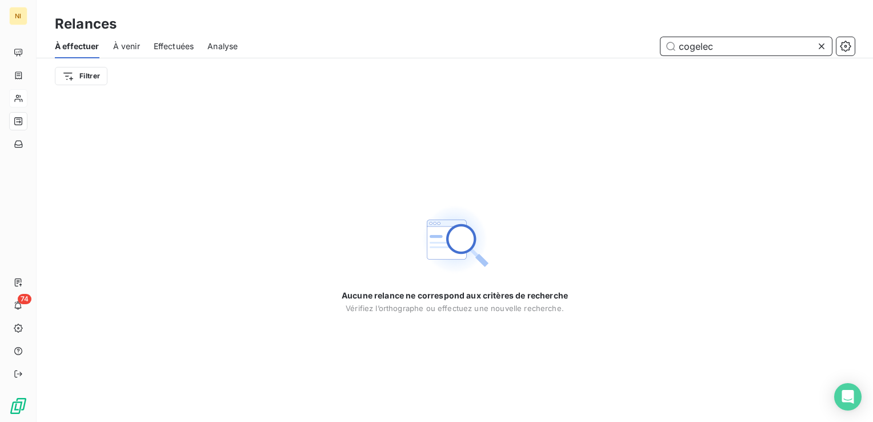
type input "cogelec"
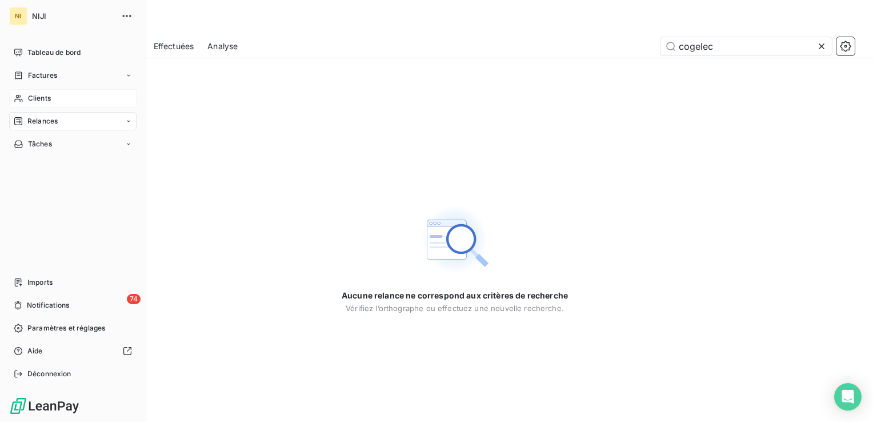
click at [50, 99] on span "Clients" at bounding box center [39, 98] width 23 height 10
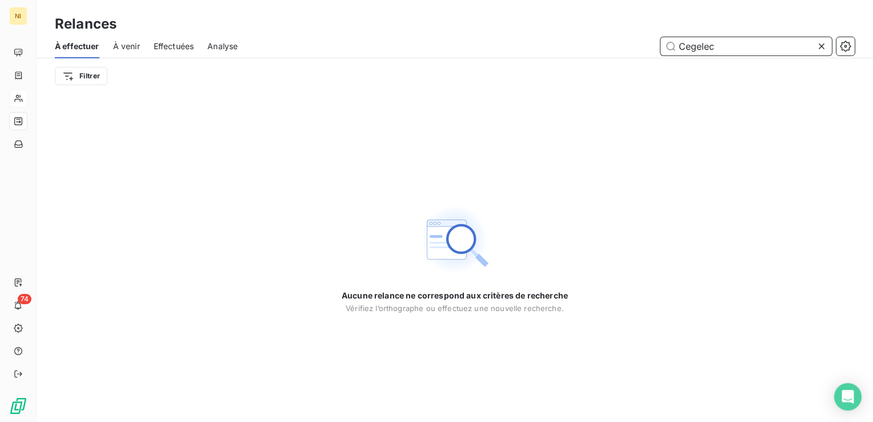
click at [734, 43] on input "Cegelec" at bounding box center [745, 46] width 171 height 18
click at [690, 47] on input "Cegelec" at bounding box center [745, 46] width 171 height 18
type input "Cogelec"
click at [343, 26] on div "Relances" at bounding box center [455, 24] width 836 height 21
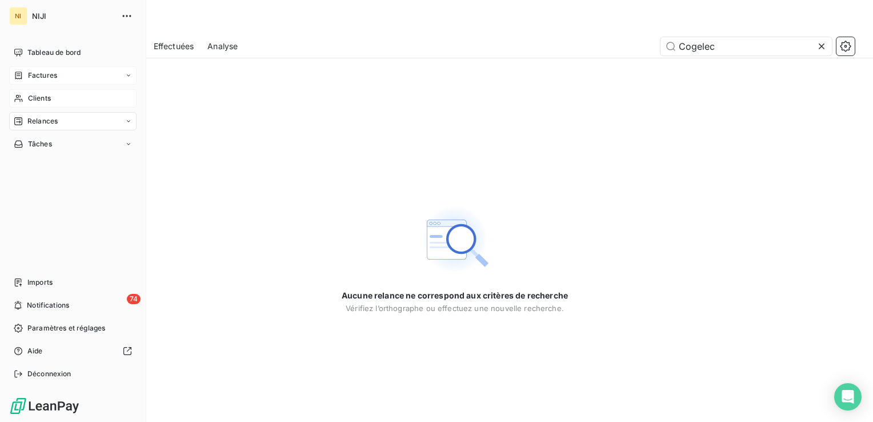
click at [38, 77] on span "Factures" at bounding box center [42, 75] width 29 height 10
click at [36, 139] on span "Clients" at bounding box center [39, 144] width 23 height 10
click at [37, 139] on span "Clients" at bounding box center [39, 144] width 23 height 10
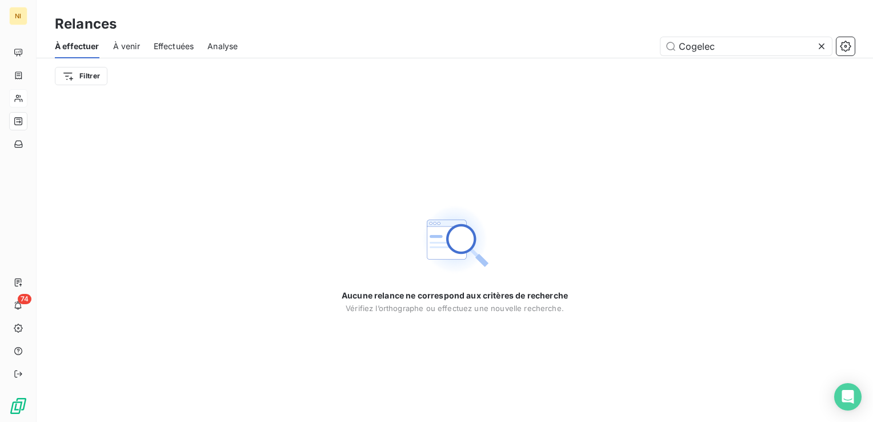
click at [825, 45] on icon at bounding box center [821, 46] width 11 height 11
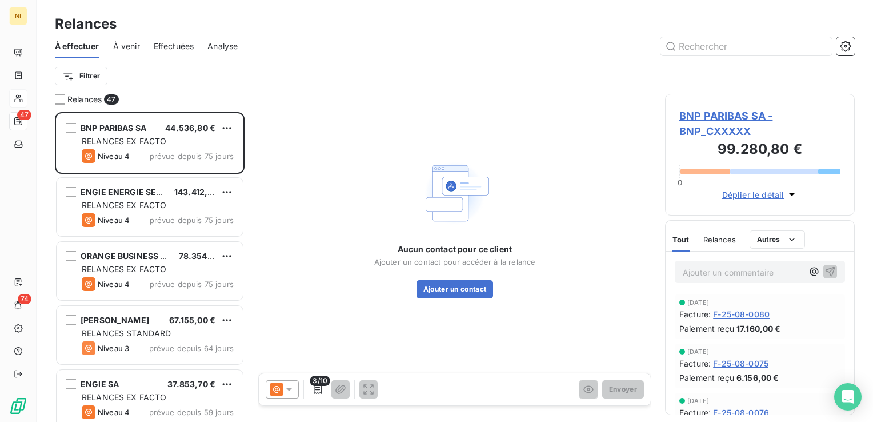
scroll to position [301, 181]
click at [328, 22] on div "Relances" at bounding box center [455, 24] width 836 height 21
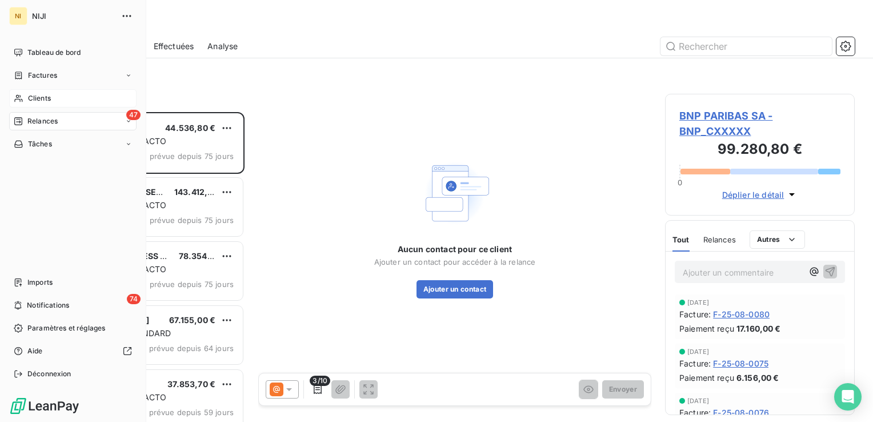
click at [43, 95] on span "Clients" at bounding box center [39, 98] width 23 height 10
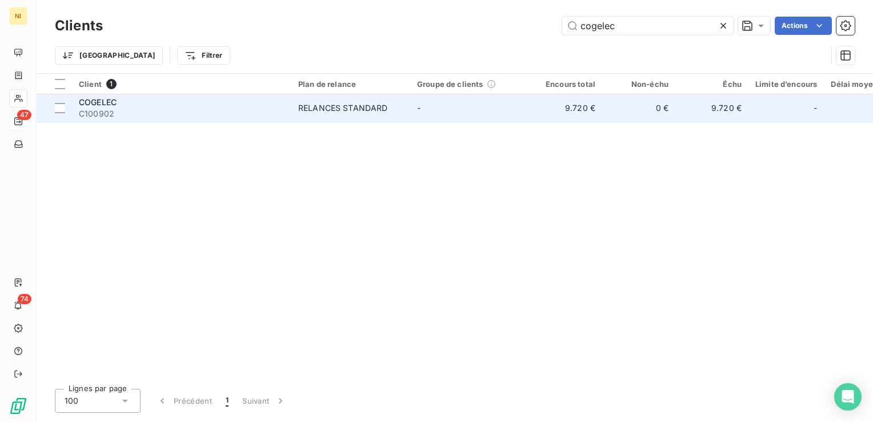
click at [329, 104] on div "RELANCES STANDARD" at bounding box center [343, 107] width 90 height 11
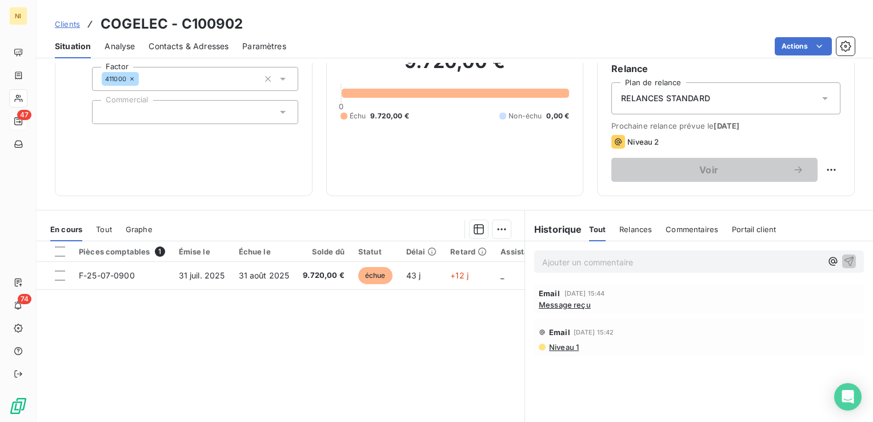
scroll to position [114, 0]
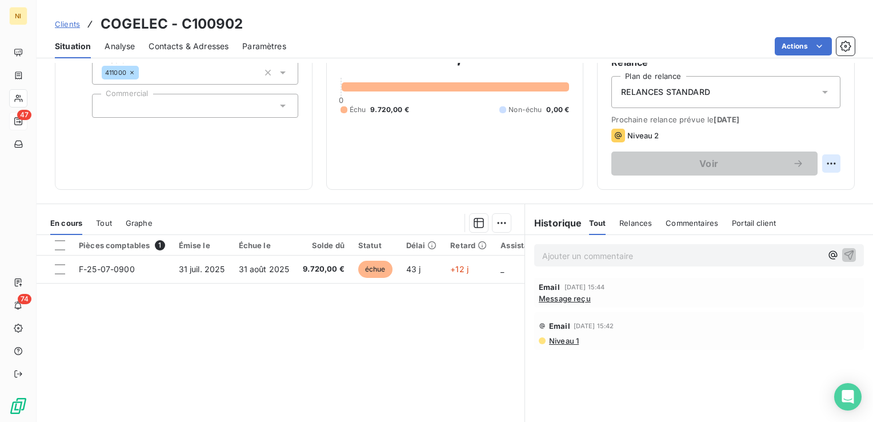
click at [825, 159] on html "NI 47 74 Clients COGELEC - C100902 Situation Analyse Contacts & Adresses Paramè…" at bounding box center [436, 211] width 873 height 422
click at [770, 191] on div "Replanifier cette action" at bounding box center [775, 188] width 102 height 18
select select "8"
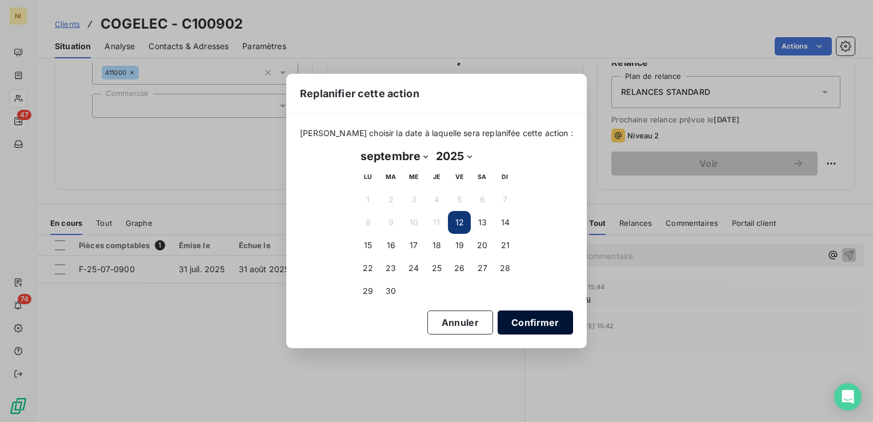
click at [517, 311] on button "Confirmer" at bounding box center [535, 322] width 75 height 24
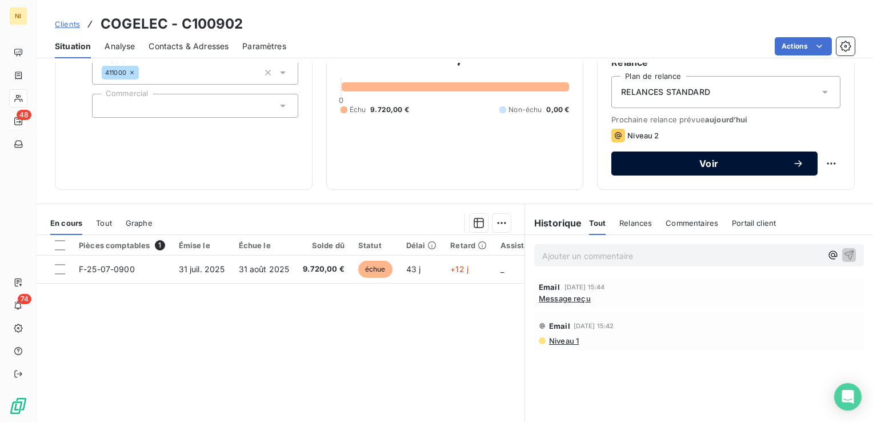
click at [715, 161] on span "Voir" at bounding box center [708, 163] width 167 height 9
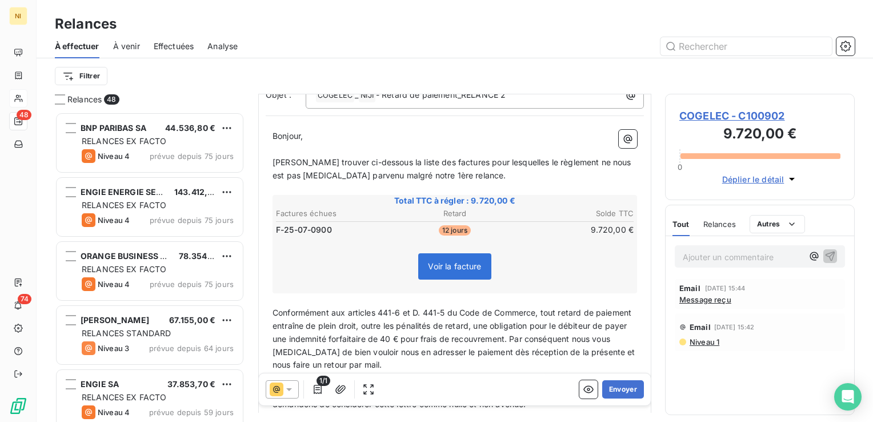
scroll to position [114, 0]
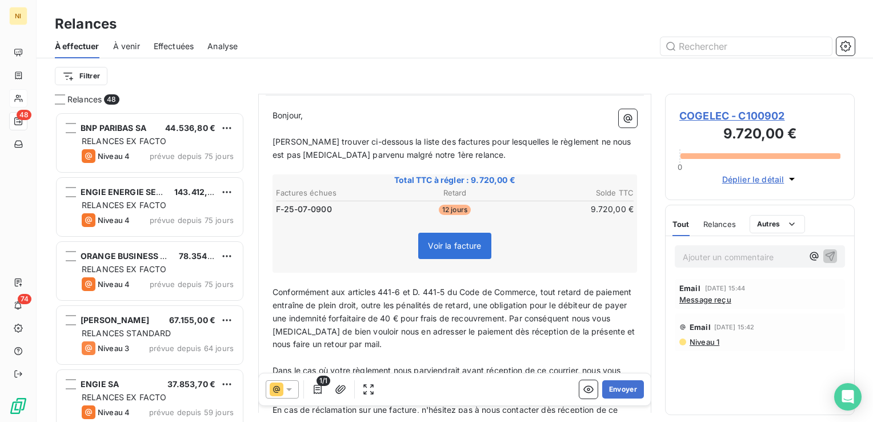
click at [292, 387] on icon at bounding box center [288, 388] width 11 height 11
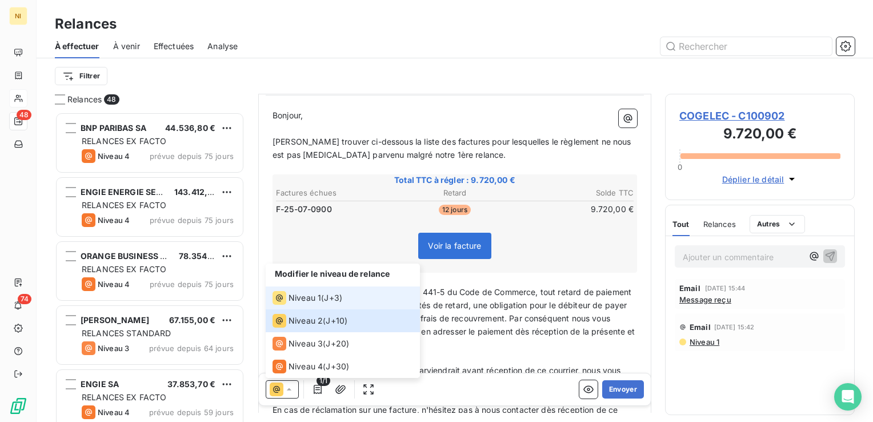
click at [300, 296] on span "Niveau 1" at bounding box center [304, 297] width 33 height 11
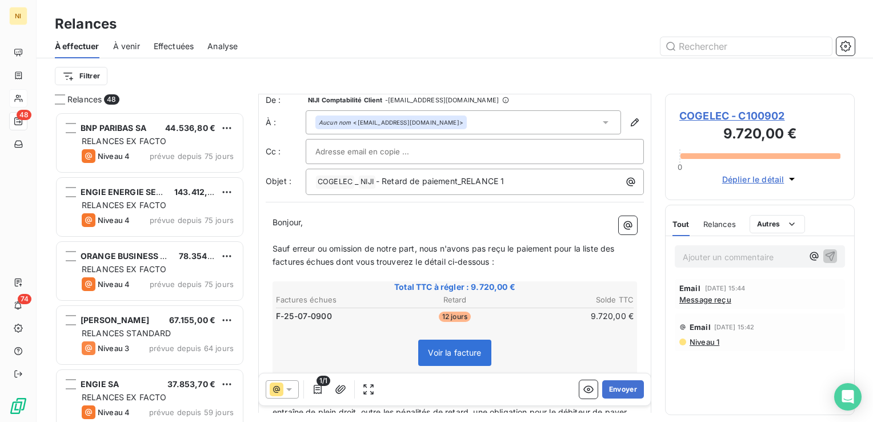
scroll to position [0, 0]
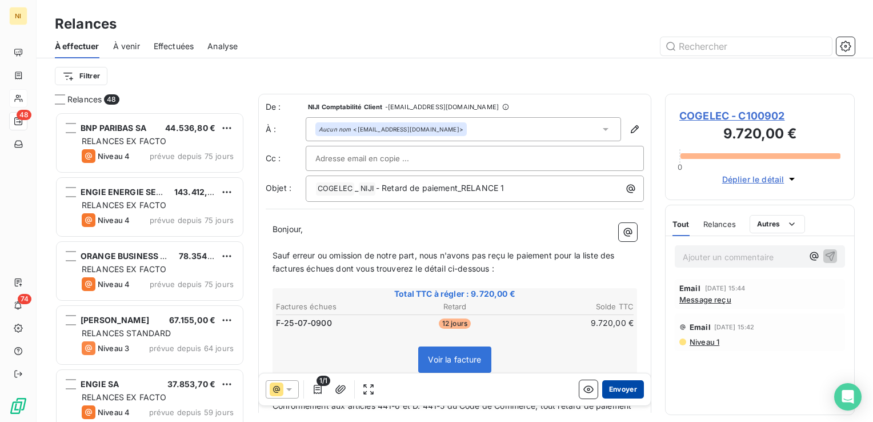
click at [617, 390] on button "Envoyer" at bounding box center [623, 389] width 42 height 18
